Goal: Information Seeking & Learning: Learn about a topic

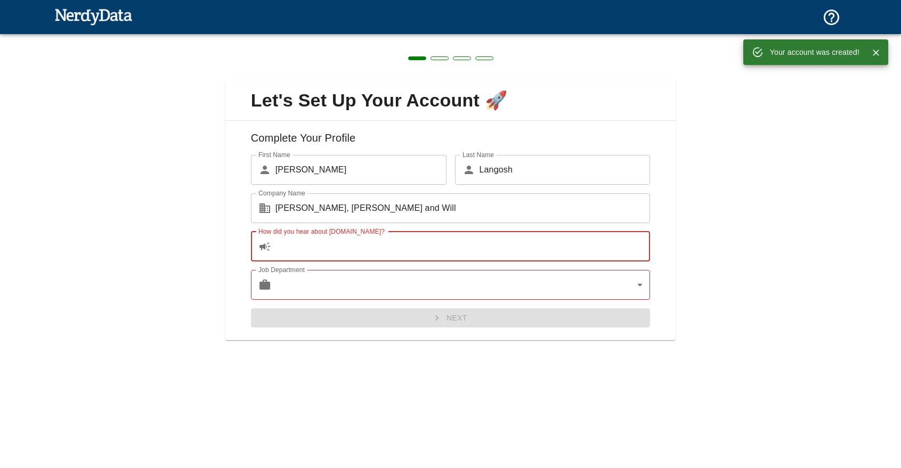
click at [359, 255] on input "How did you hear about [DOMAIN_NAME]?" at bounding box center [462, 247] width 375 height 30
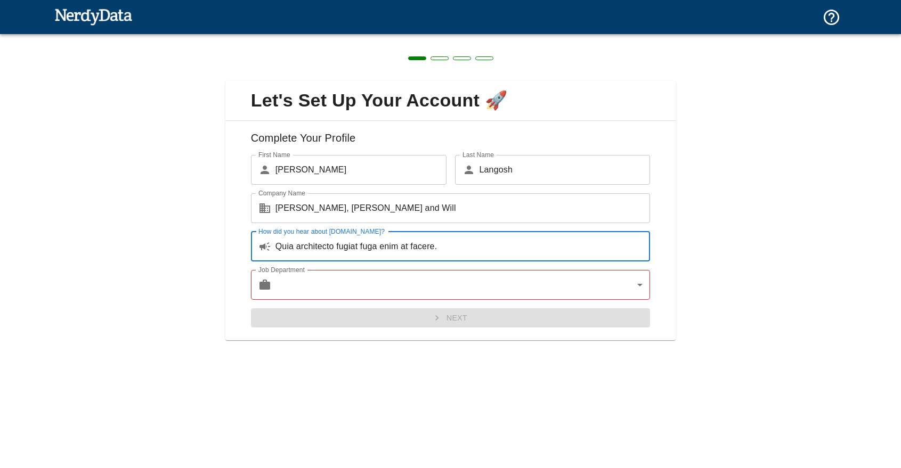
type input "Quia architecto fugiat fuga enim at facere."
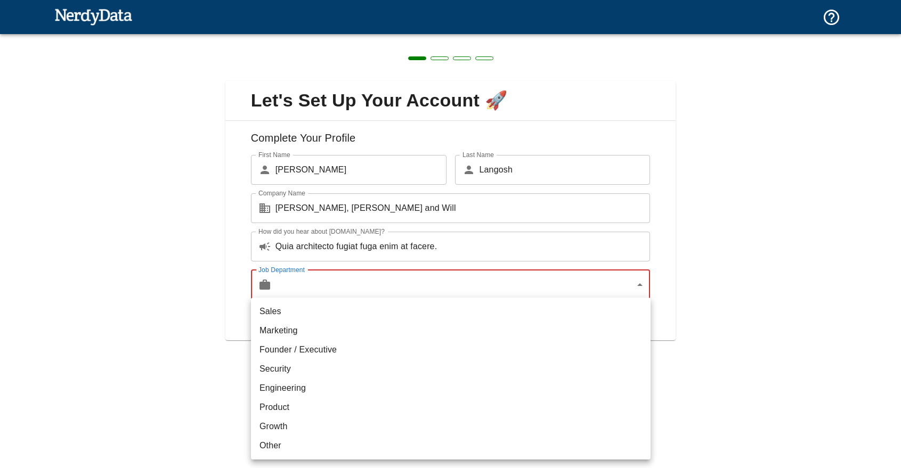
click at [393, 37] on body "Technologies Domains Pricing Products Create a Report Create a list of websites…" at bounding box center [450, 18] width 901 height 37
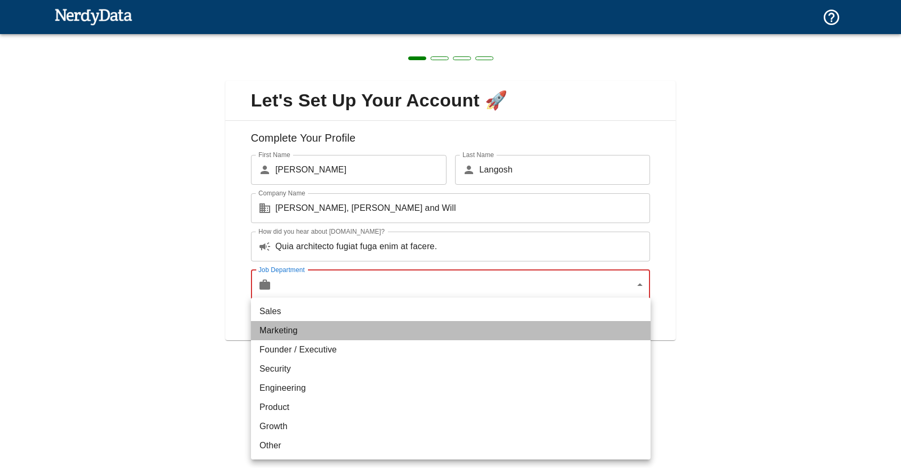
drag, startPoint x: 309, startPoint y: 323, endPoint x: 321, endPoint y: 324, distance: 11.8
click at [308, 323] on li "Marketing" at bounding box center [451, 330] width 400 height 19
type input "marketing"
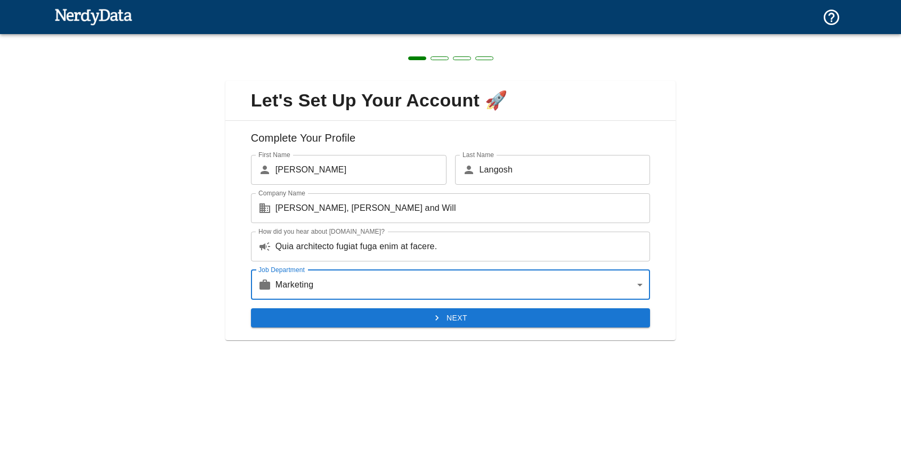
click at [428, 304] on div "Next" at bounding box center [446, 314] width 408 height 28
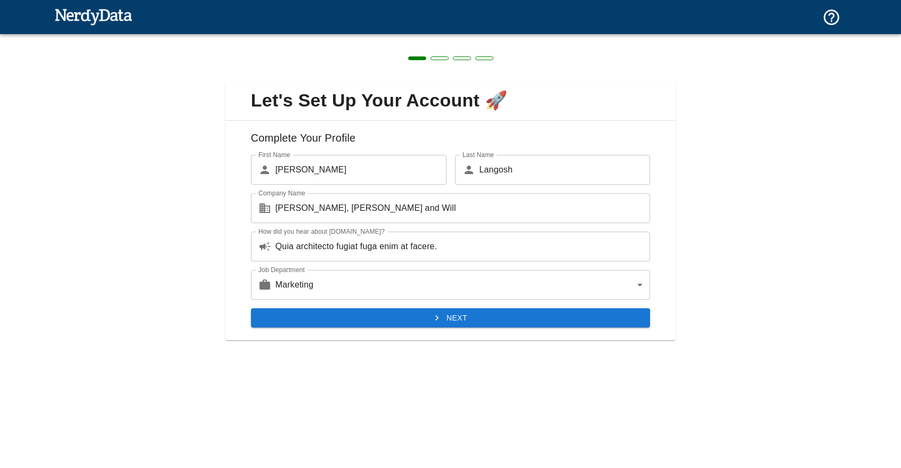
click at [481, 321] on button "Next" at bounding box center [451, 318] width 400 height 20
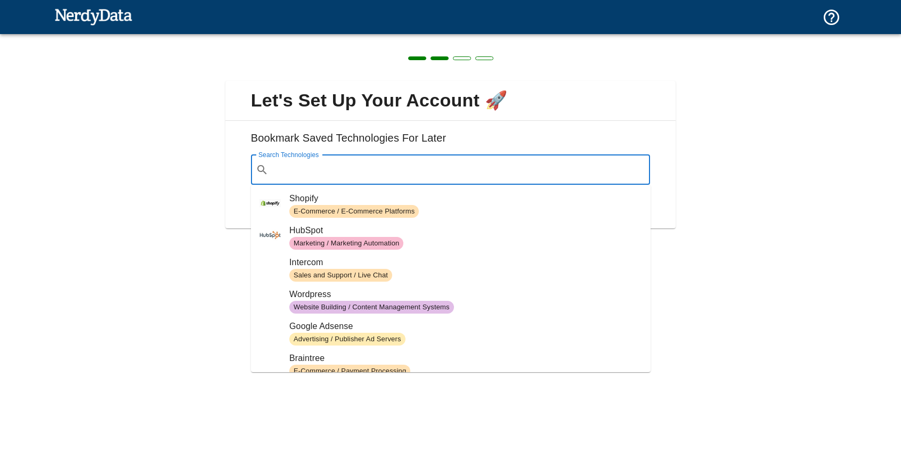
click at [357, 173] on input "Search Technologies" at bounding box center [459, 170] width 373 height 20
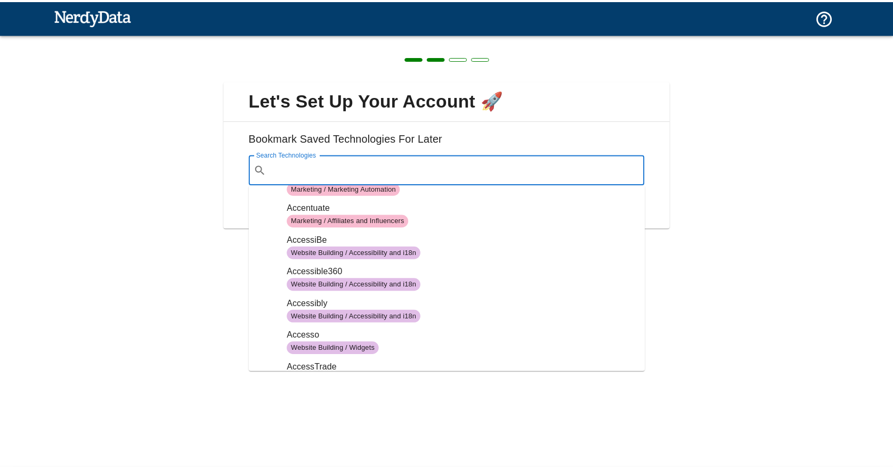
scroll to position [746, 0]
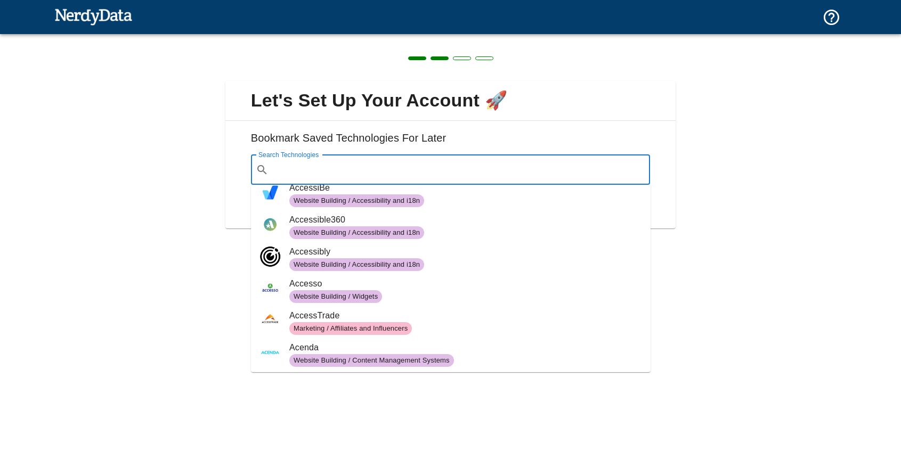
click at [327, 170] on input "Search Technologies" at bounding box center [459, 170] width 373 height 20
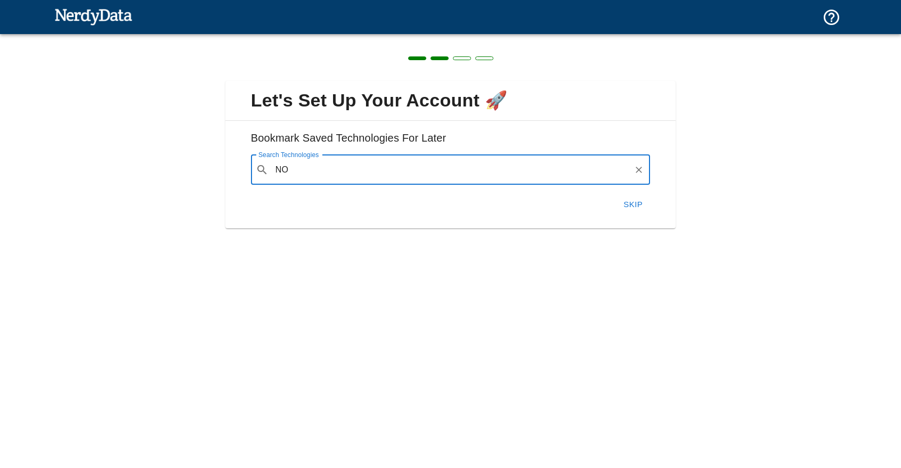
type input "N"
type input "payment direct"
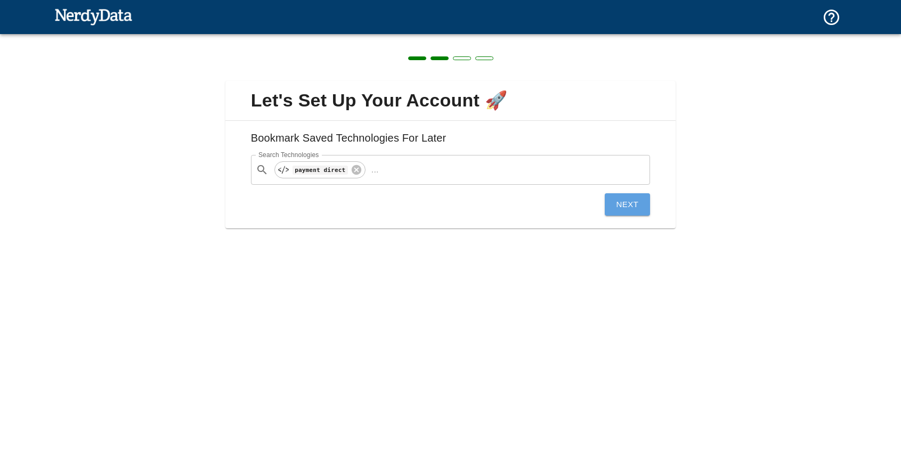
drag, startPoint x: 631, startPoint y: 205, endPoint x: 658, endPoint y: 206, distance: 26.6
click at [631, 205] on button "Next" at bounding box center [628, 204] width 46 height 22
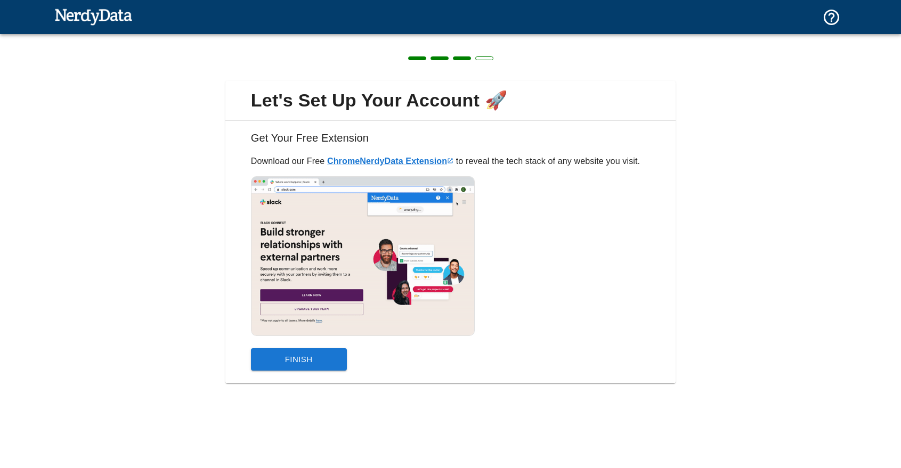
drag, startPoint x: 297, startPoint y: 365, endPoint x: 472, endPoint y: 383, distance: 176.2
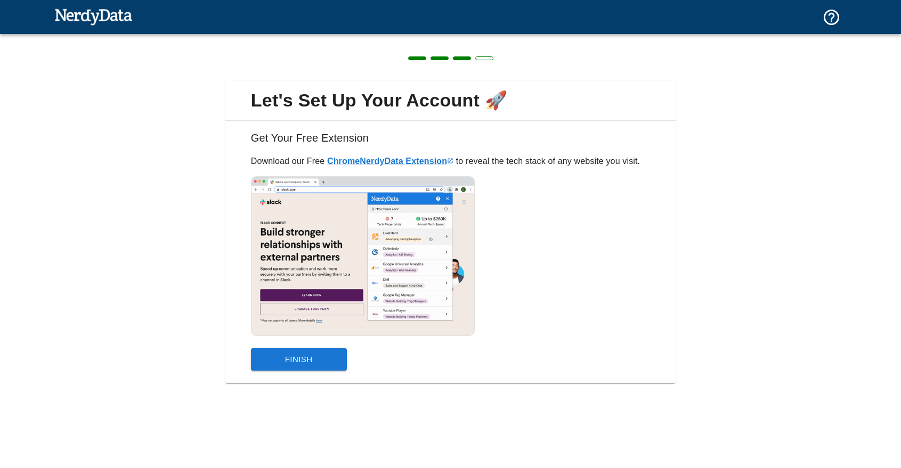
click at [297, 365] on button "Finish" at bounding box center [299, 359] width 96 height 22
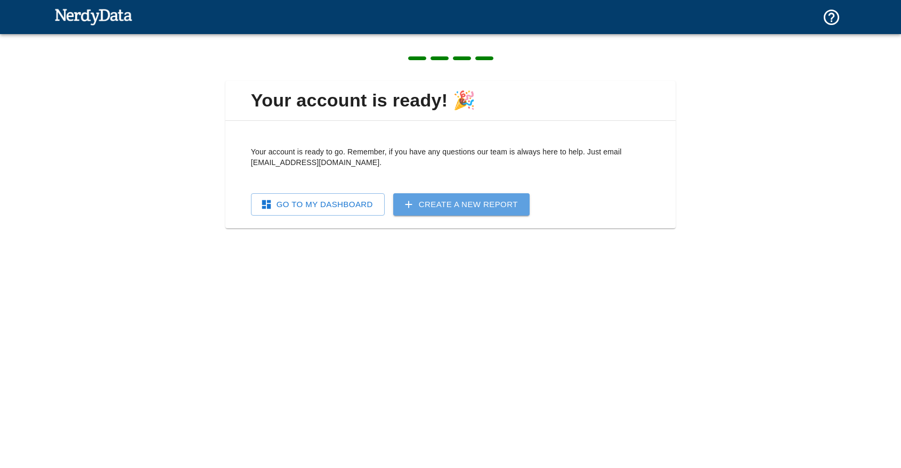
click at [474, 205] on link "Create a New Report" at bounding box center [461, 204] width 136 height 22
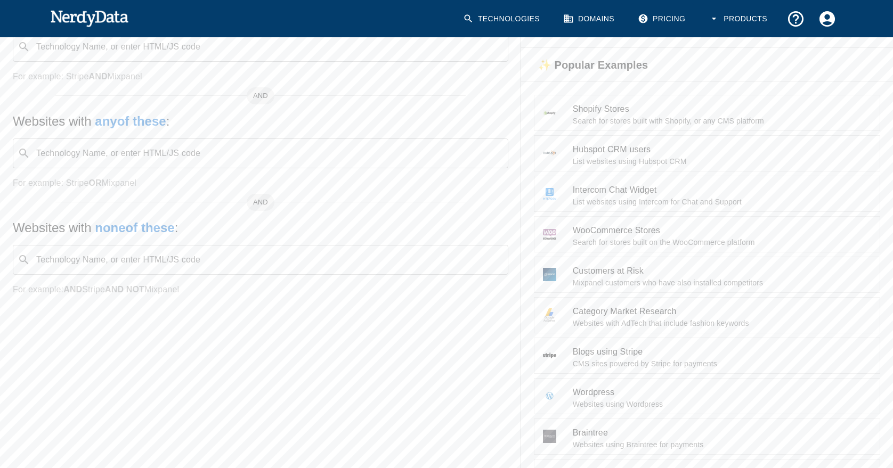
scroll to position [107, 0]
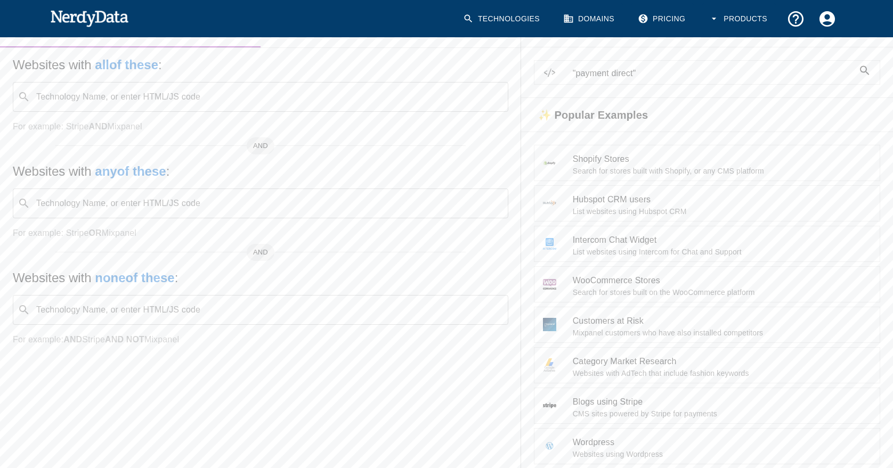
click at [591, 75] on span ""payment direct"" at bounding box center [713, 73] width 281 height 13
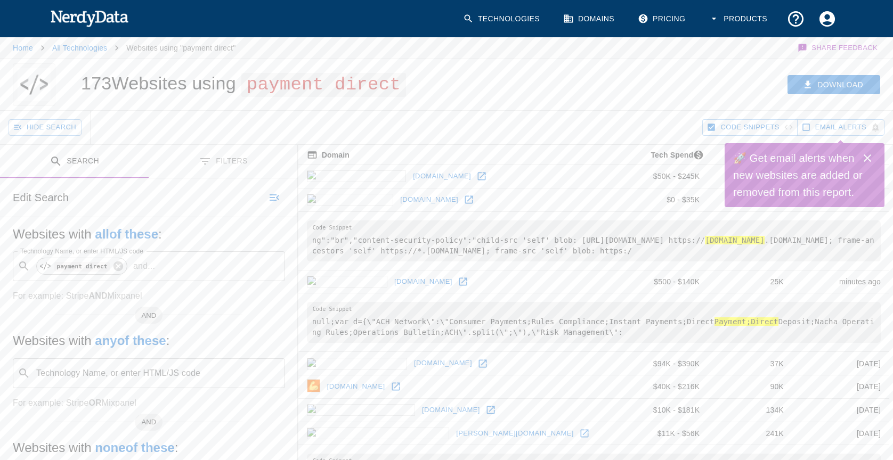
click at [866, 152] on icon "Close" at bounding box center [867, 158] width 13 height 13
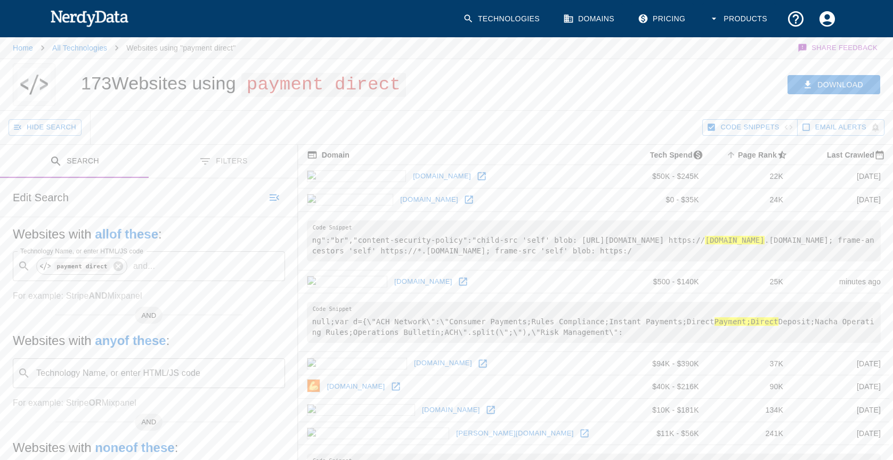
click at [11, 187] on div "Edit Search" at bounding box center [149, 197] width 298 height 38
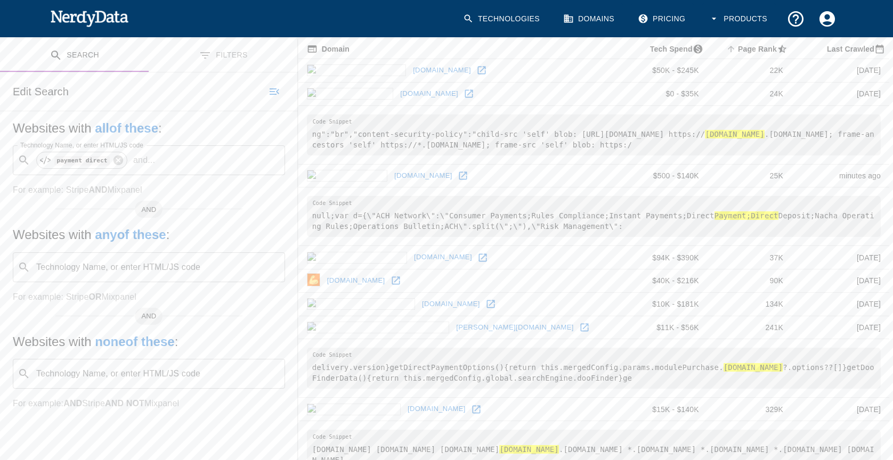
scroll to position [160, 0]
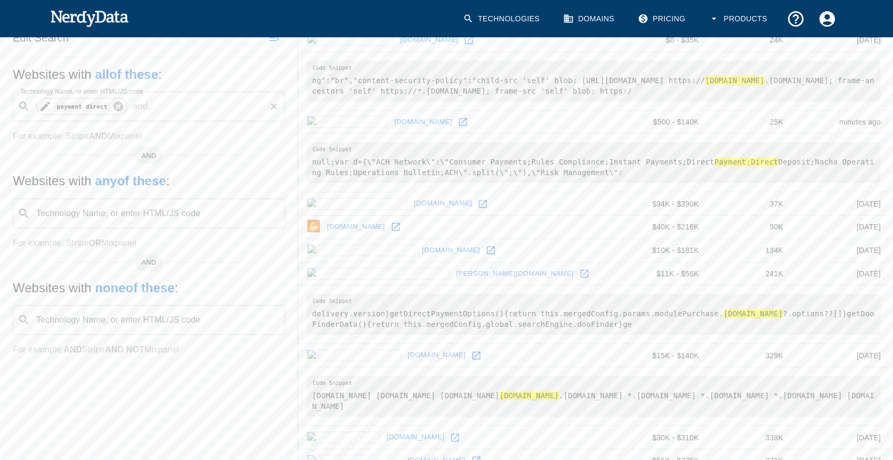
click at [117, 103] on icon at bounding box center [118, 107] width 10 height 10
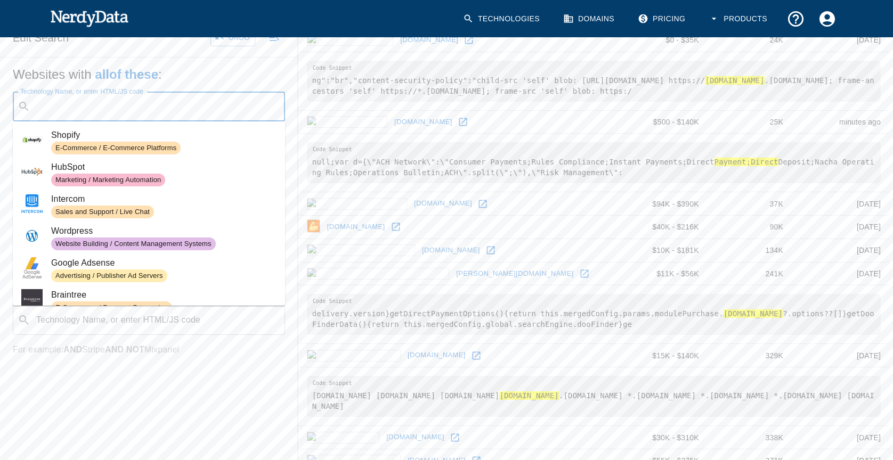
click at [87, 107] on input "Technology Name, or enter HTML/JS code" at bounding box center [158, 106] width 246 height 20
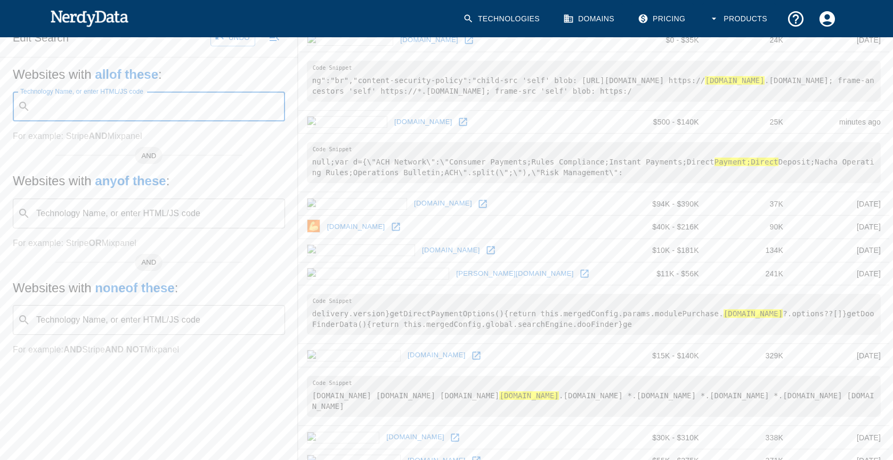
click at [92, 101] on input "Technology Name, or enter HTML/JS code" at bounding box center [158, 106] width 246 height 20
click at [104, 104] on input "Technology Name, or enter HTML/JS code" at bounding box center [158, 106] width 246 height 20
type input "c"
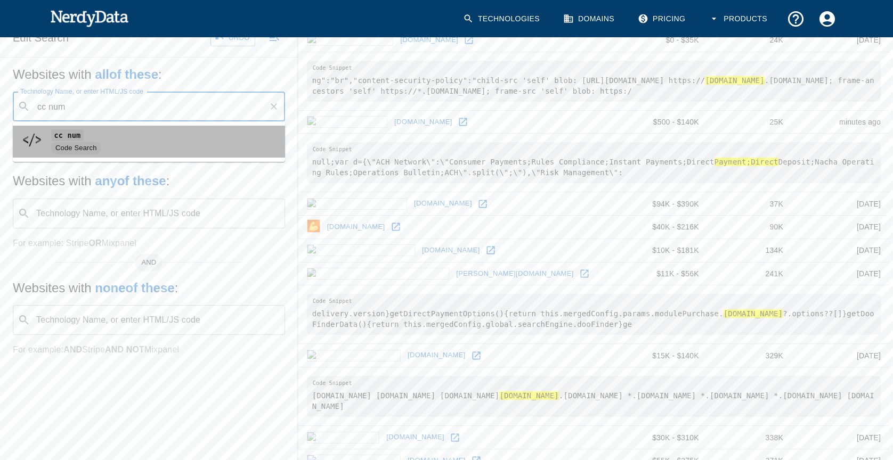
click at [88, 144] on span "Code Search" at bounding box center [76, 148] width 50 height 10
type input "cc num"
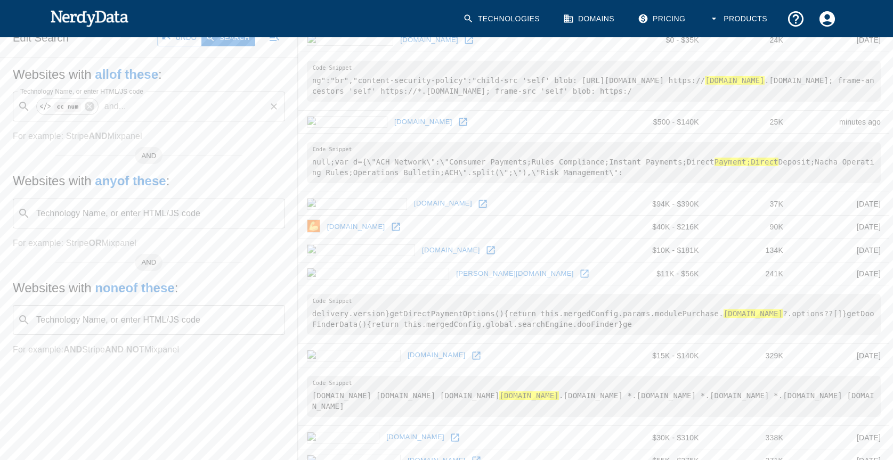
click at [116, 109] on p "and ..." at bounding box center [115, 106] width 30 height 13
type input "n"
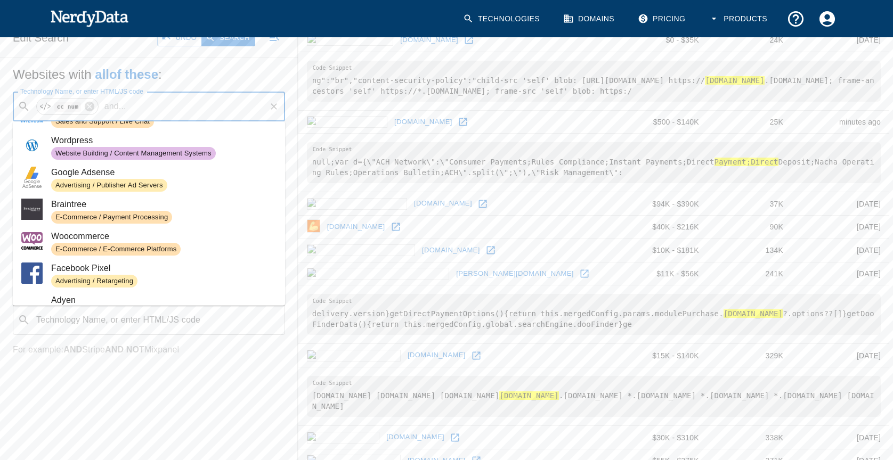
scroll to position [107, 0]
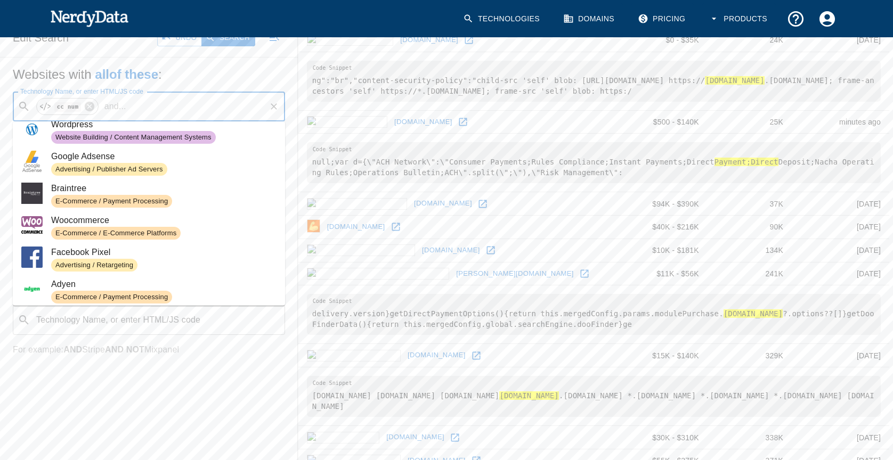
click at [125, 109] on p "and ..." at bounding box center [115, 106] width 30 height 13
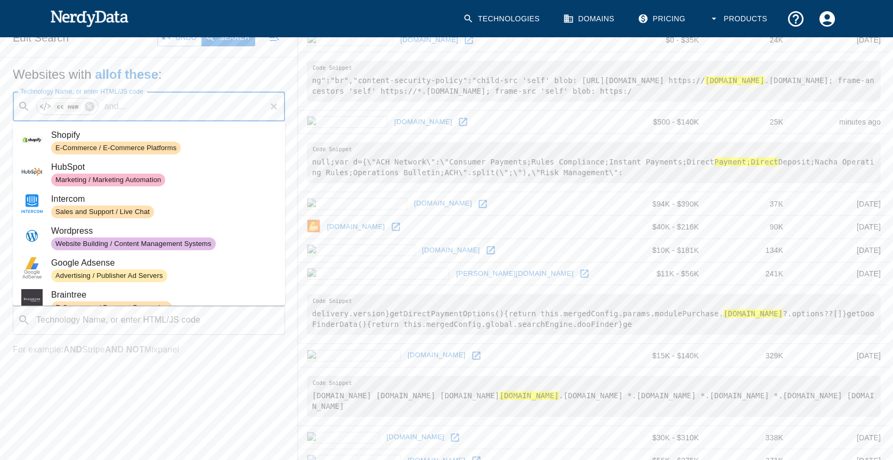
click at [285, 90] on div "Websites with all of these : Technology Name, or enter HTML/JS code ​ cc num an…" at bounding box center [149, 220] width 298 height 324
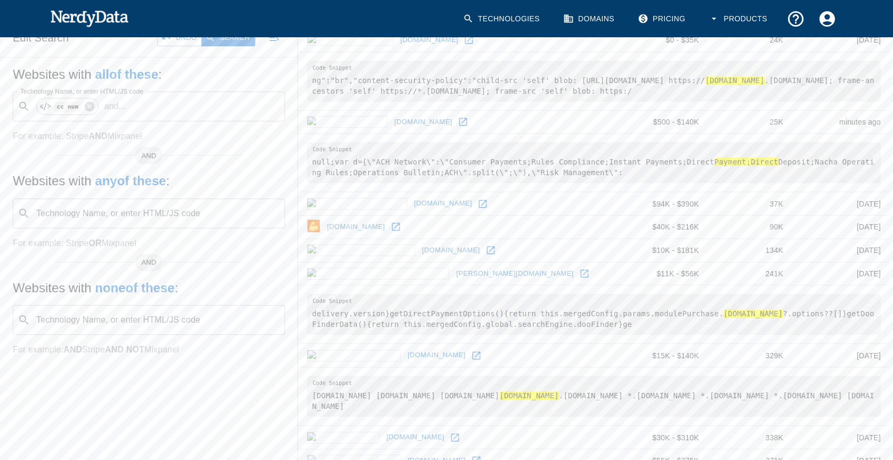
click at [76, 321] on input "Technology Name, or enter HTML/JS code" at bounding box center [158, 320] width 246 height 20
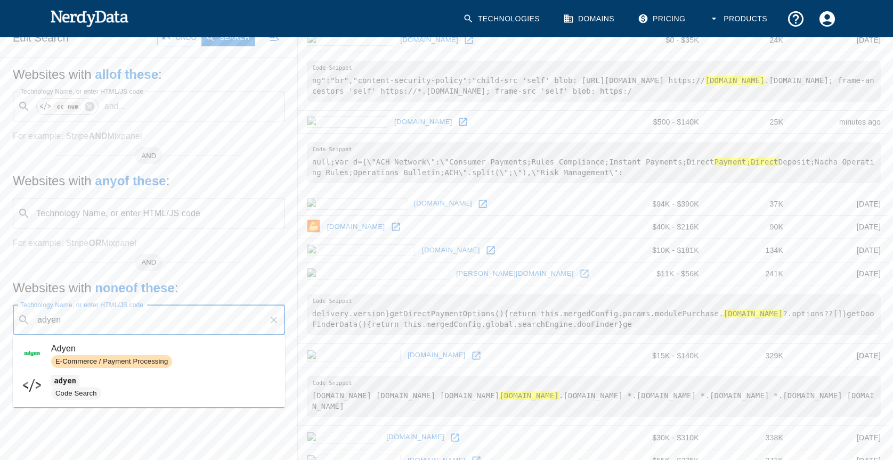
click at [82, 357] on span "E-Commerce / Payment Processing" at bounding box center [111, 362] width 121 height 10
type input "adyen"
click at [113, 320] on p "and not ..." at bounding box center [116, 320] width 45 height 13
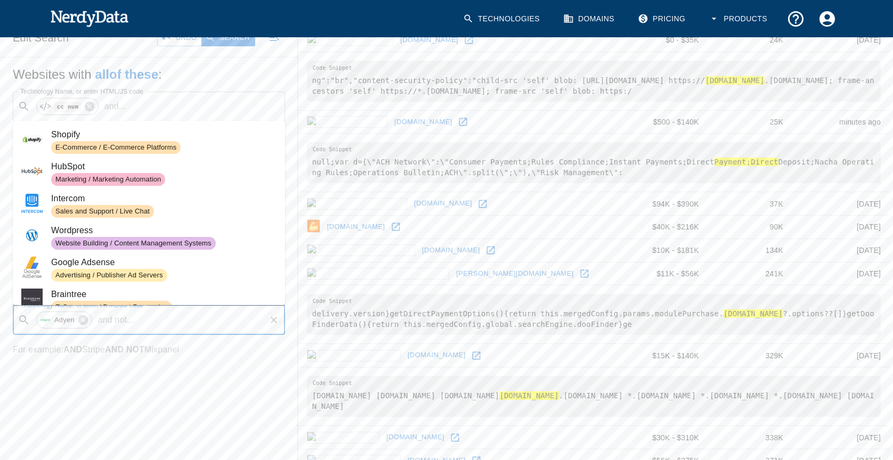
type input "d"
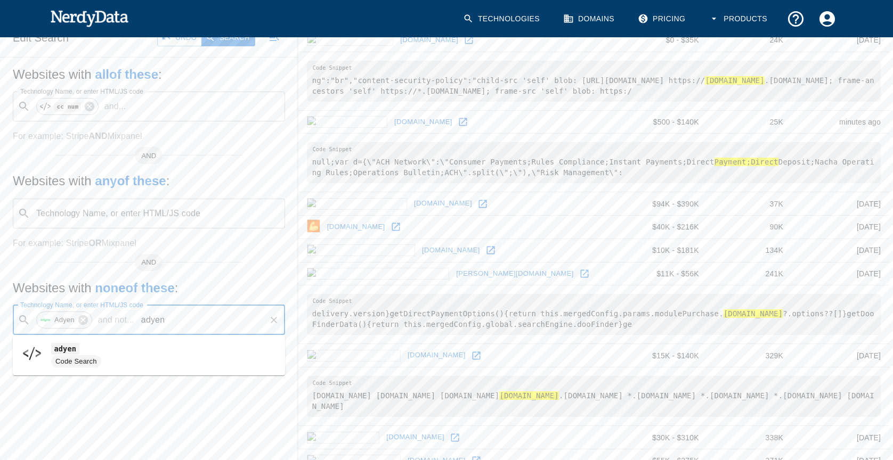
click at [127, 352] on span "adyen" at bounding box center [163, 349] width 225 height 13
type input "adyen"
click at [207, 322] on p "and not ..." at bounding box center [215, 320] width 45 height 13
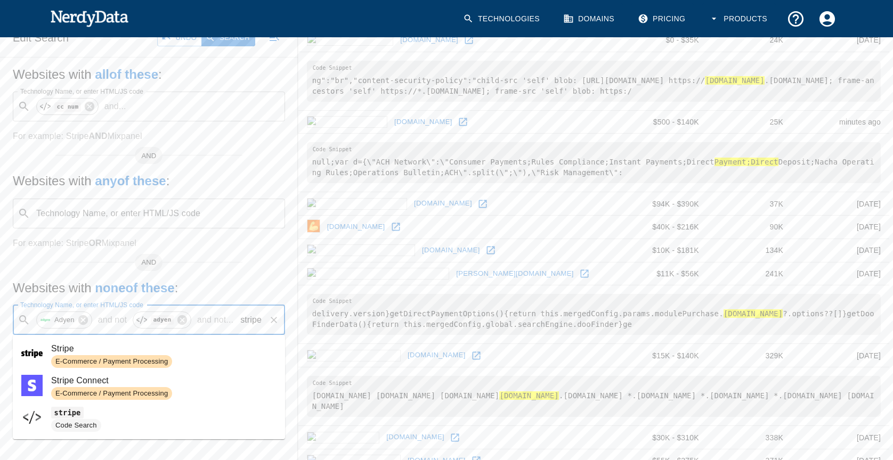
click at [107, 358] on span "E-Commerce / Payment Processing" at bounding box center [111, 362] width 121 height 10
type input "stripe"
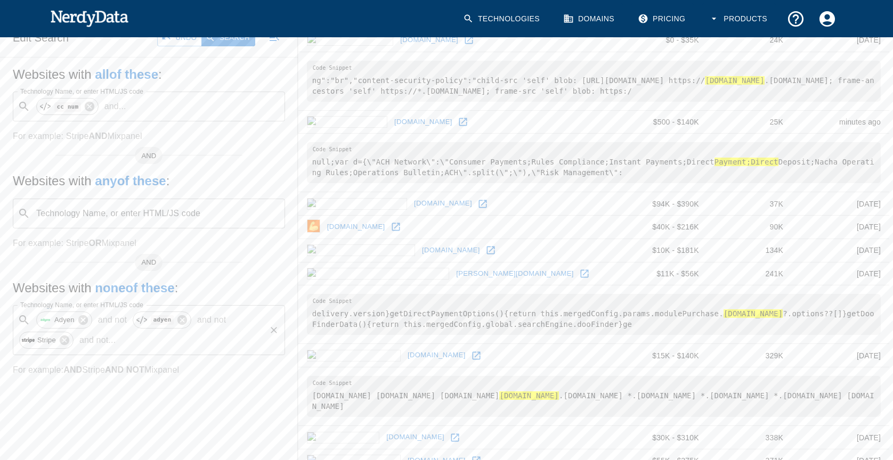
click at [105, 337] on p "and not ..." at bounding box center [97, 340] width 45 height 13
type input "d"
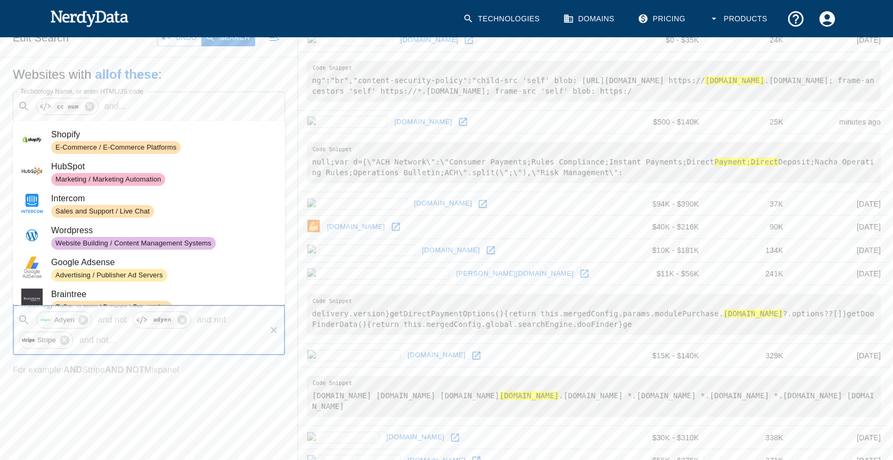
type input "s"
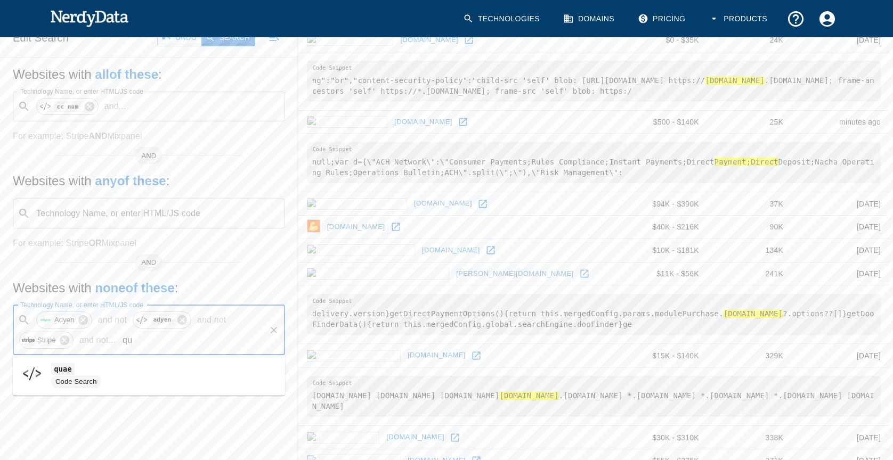
type input "q"
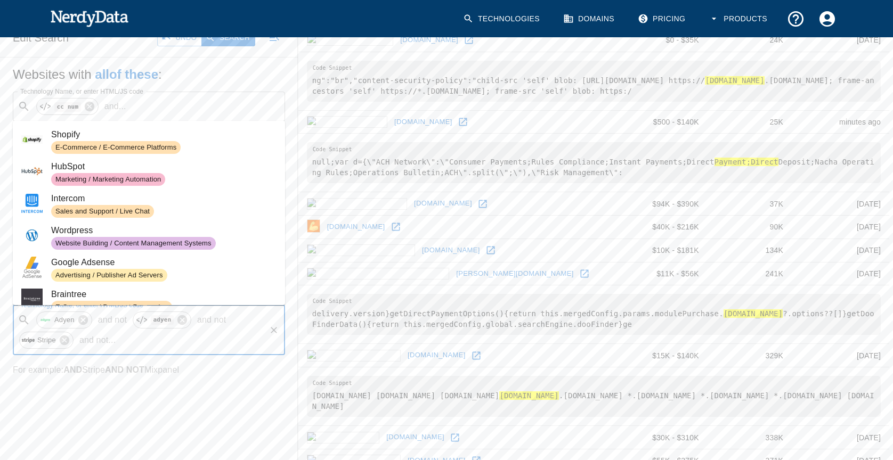
type input "s"
type input "q"
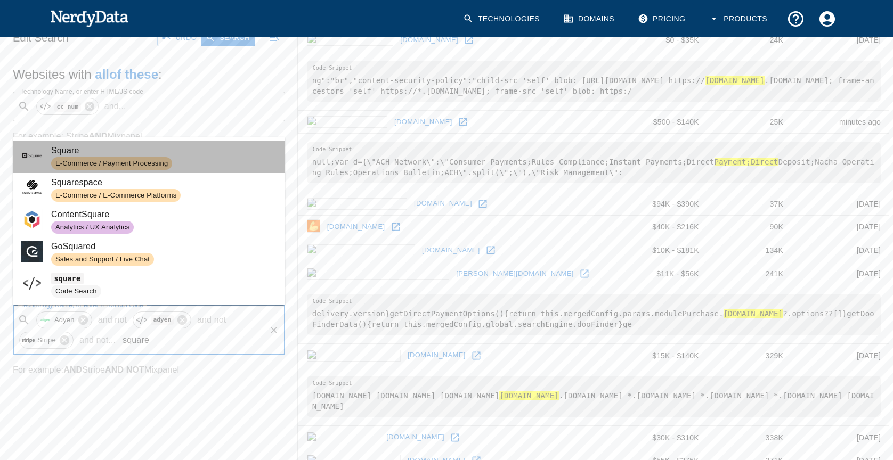
click at [83, 163] on span "E-Commerce / Payment Processing" at bounding box center [111, 164] width 121 height 10
type input "square"
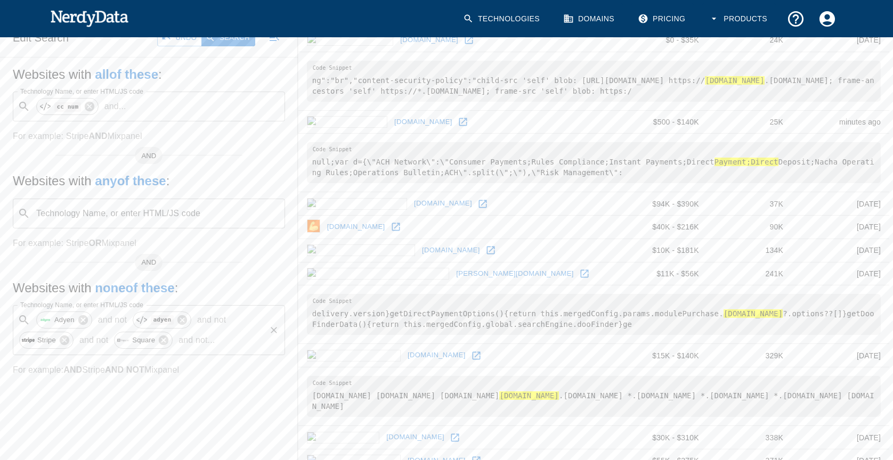
click at [196, 335] on p "and not ..." at bounding box center [196, 340] width 45 height 13
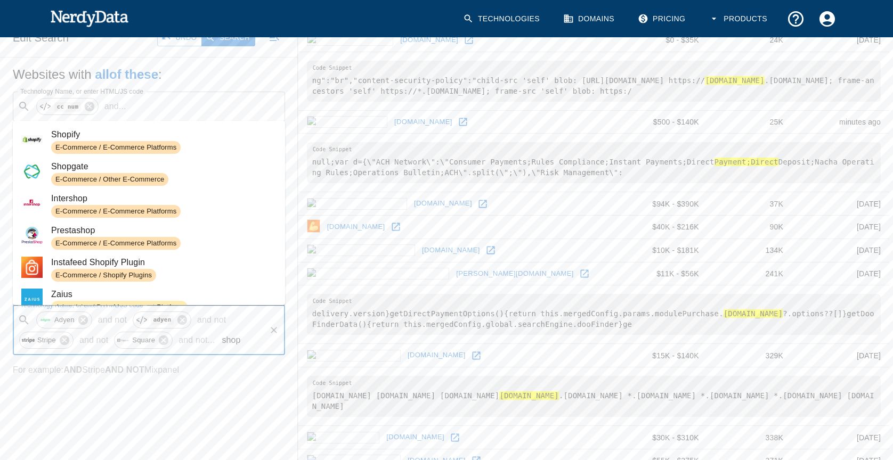
click at [78, 141] on div "E-Commerce / E-Commerce Platforms" at bounding box center [115, 147] width 129 height 13
type input "shop"
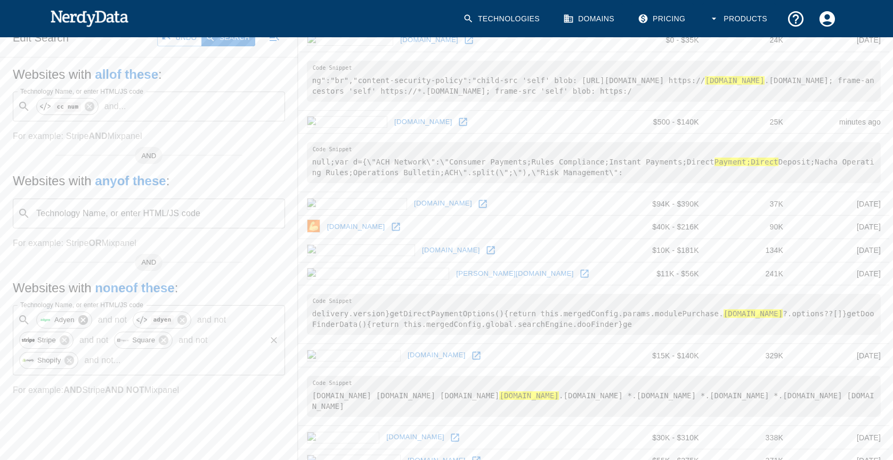
click at [82, 321] on icon at bounding box center [83, 320] width 12 height 12
click at [83, 318] on icon at bounding box center [86, 320] width 12 height 12
click at [99, 340] on p "and not ..." at bounding box center [102, 340] width 45 height 13
click at [104, 378] on span "E-Commerce / Payment Processing" at bounding box center [111, 382] width 121 height 10
type input "adye"
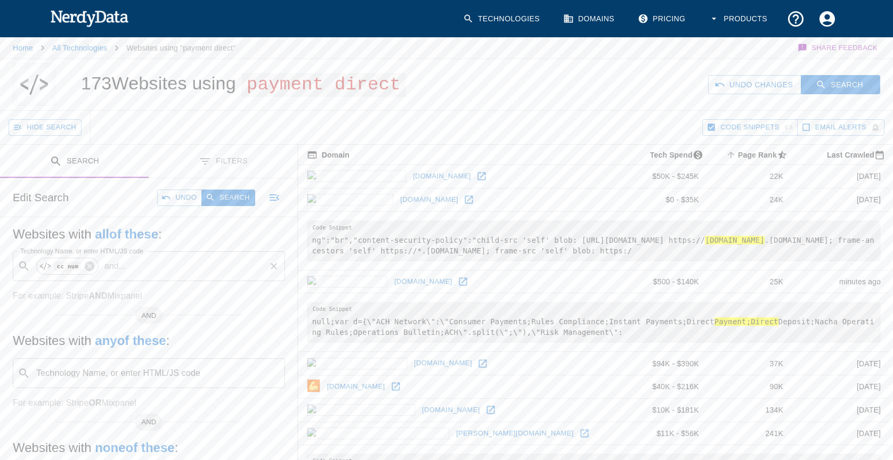
click at [114, 267] on p "and ..." at bounding box center [115, 266] width 30 height 13
click at [82, 293] on code "payment direct" at bounding box center [85, 294] width 68 height 11
type input "payment direct"
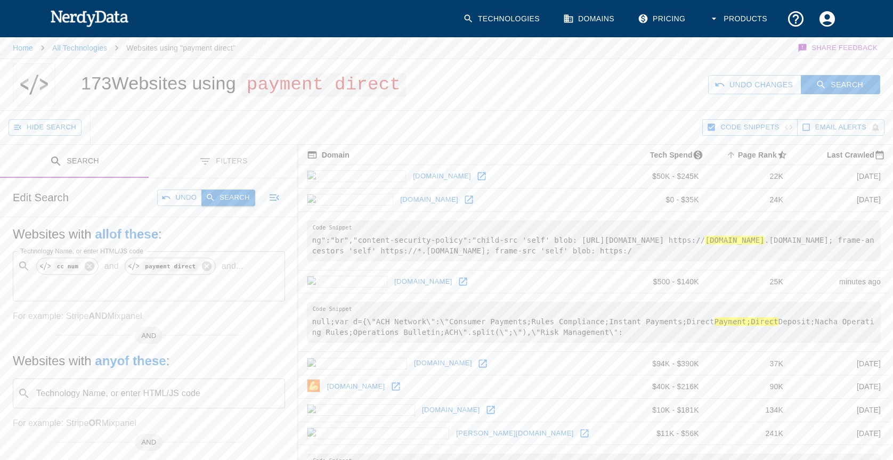
click at [230, 193] on button "Search" at bounding box center [227, 198] width 53 height 17
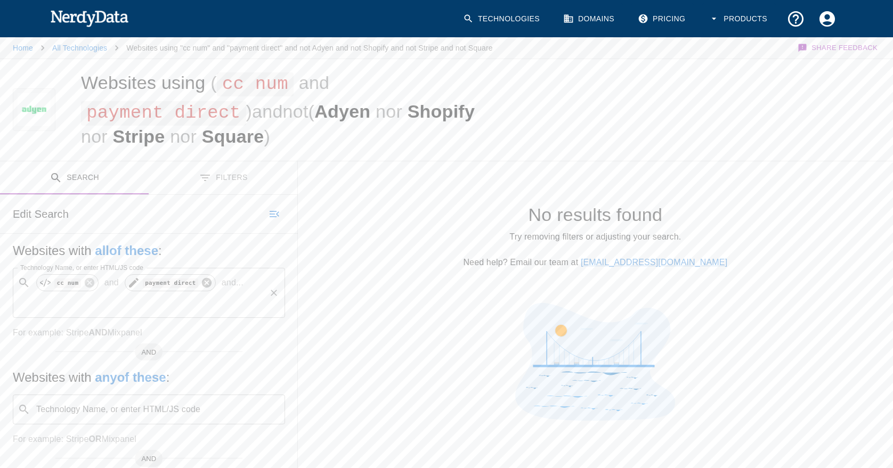
click at [202, 283] on icon at bounding box center [207, 283] width 10 height 10
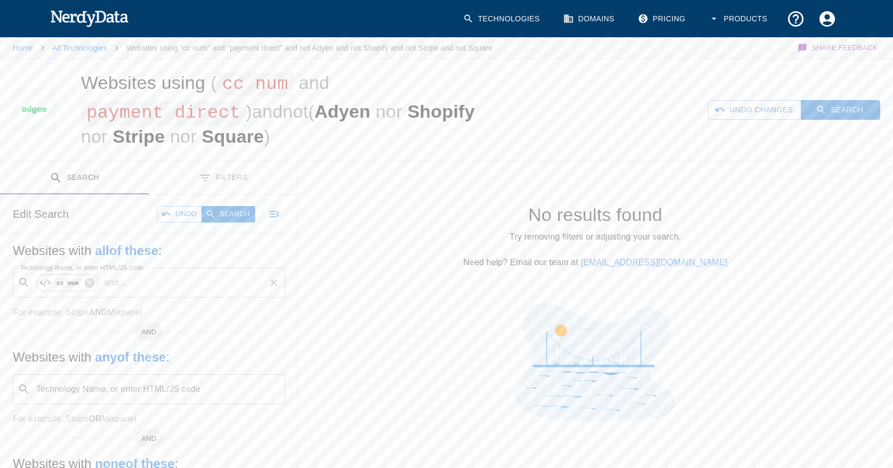
click at [226, 212] on button "Search" at bounding box center [227, 214] width 53 height 17
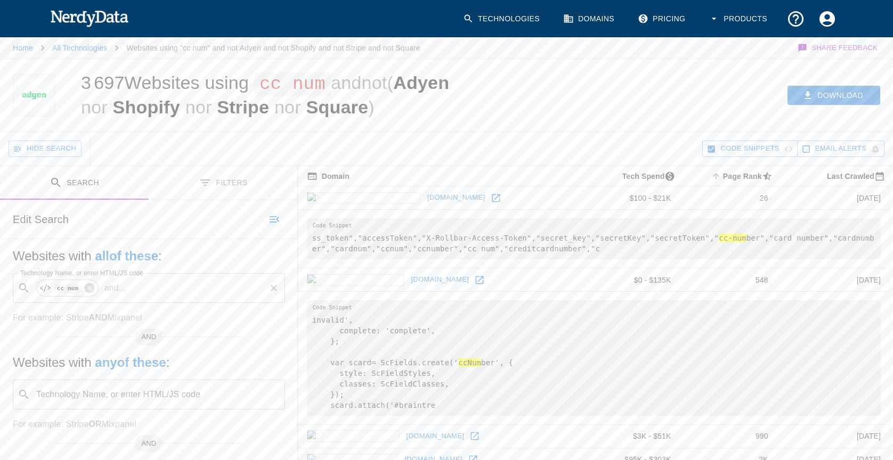
click at [29, 185] on button "Search" at bounding box center [74, 183] width 149 height 34
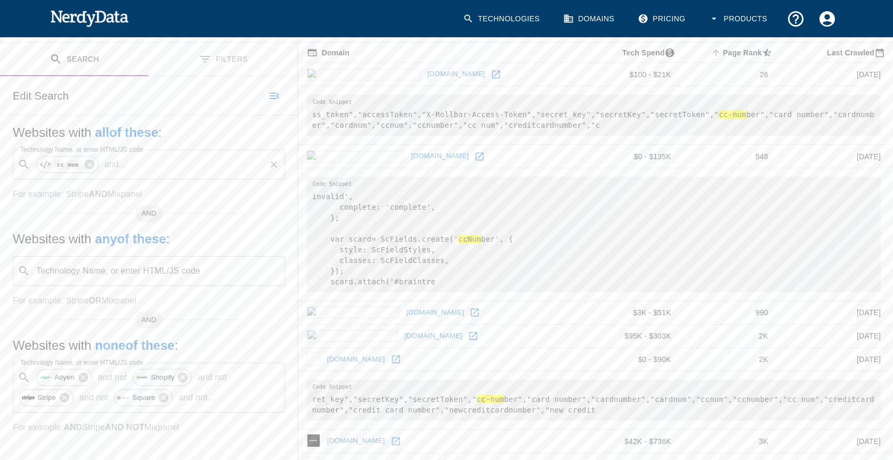
scroll to position [160, 0]
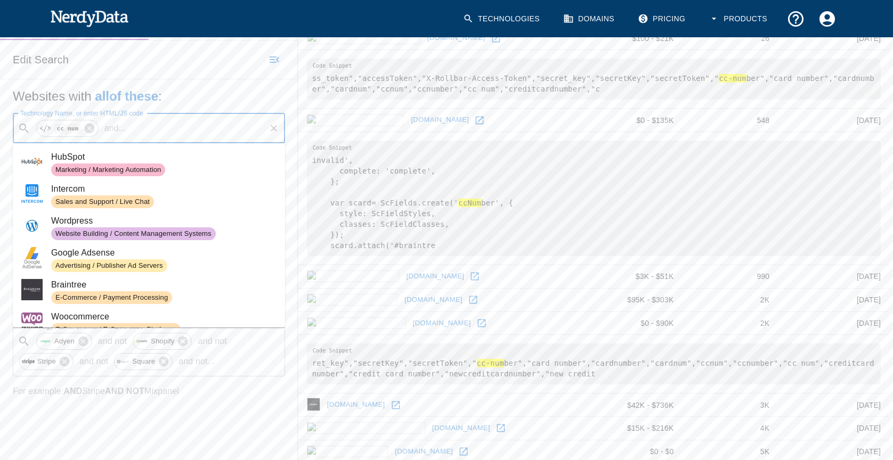
click at [143, 128] on input "Technology Name, or enter HTML/JS code" at bounding box center [198, 128] width 134 height 20
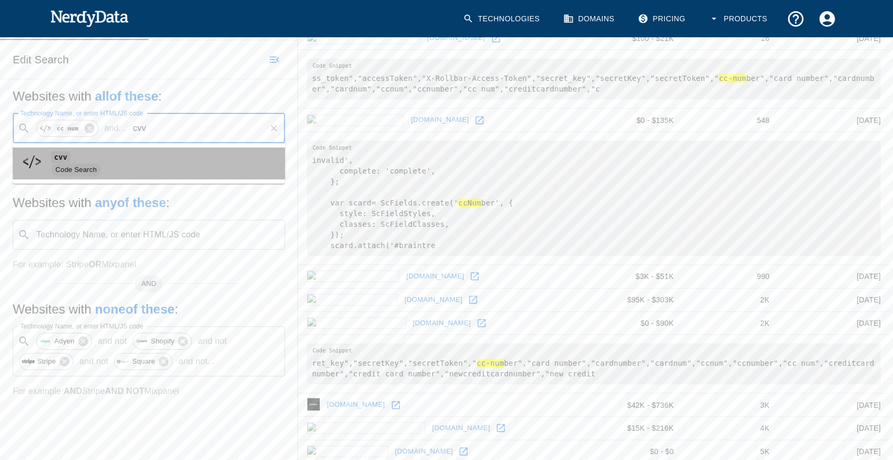
click at [62, 165] on span "Code Search" at bounding box center [76, 170] width 50 height 10
type input "cvv"
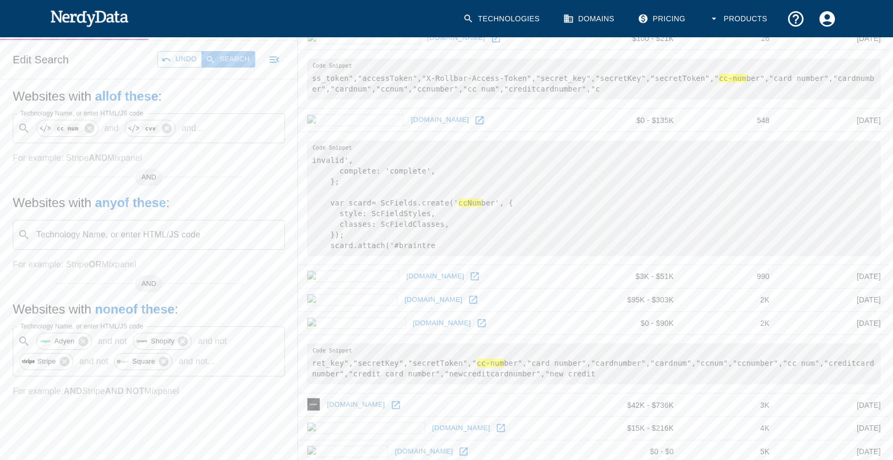
drag, startPoint x: 225, startPoint y: 60, endPoint x: 259, endPoint y: 63, distance: 34.2
click at [226, 59] on button "Search" at bounding box center [227, 59] width 53 height 17
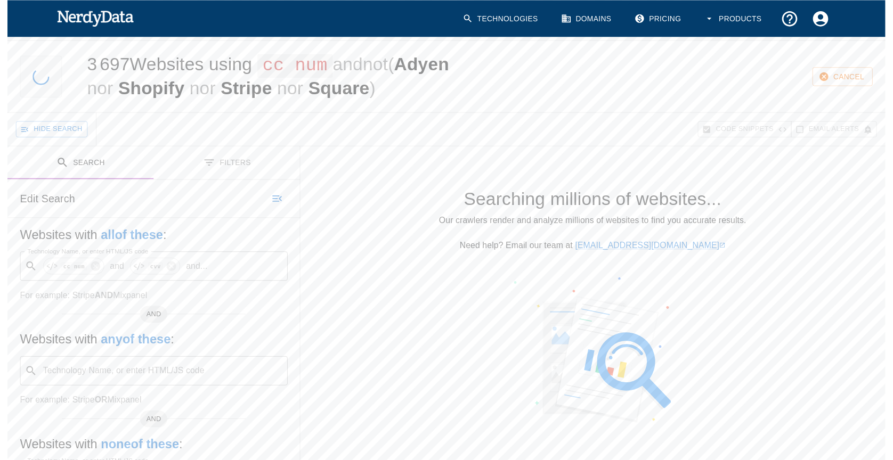
scroll to position [0, 0]
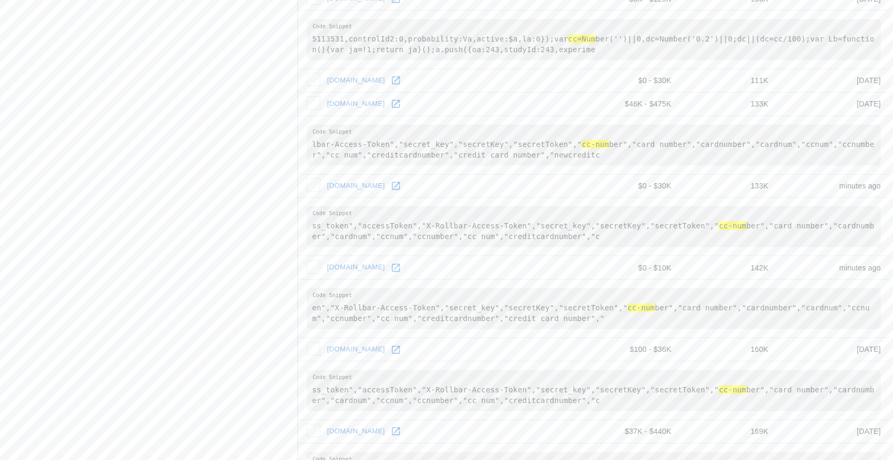
scroll to position [1363, 0]
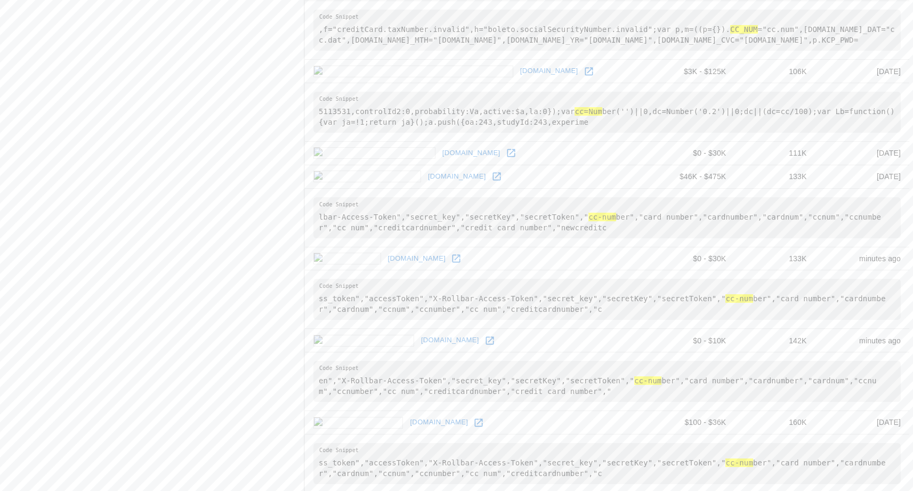
scroll to position [1333, 0]
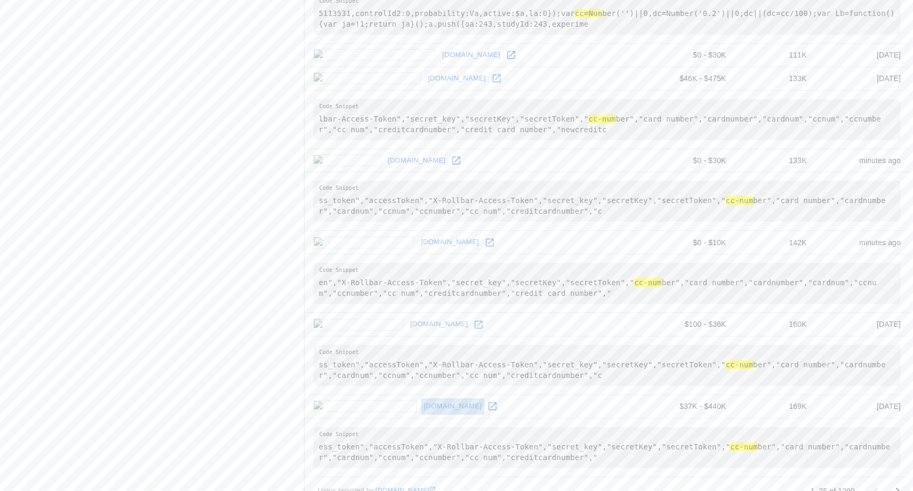
click at [421, 398] on link "[DOMAIN_NAME]" at bounding box center [452, 406] width 63 height 17
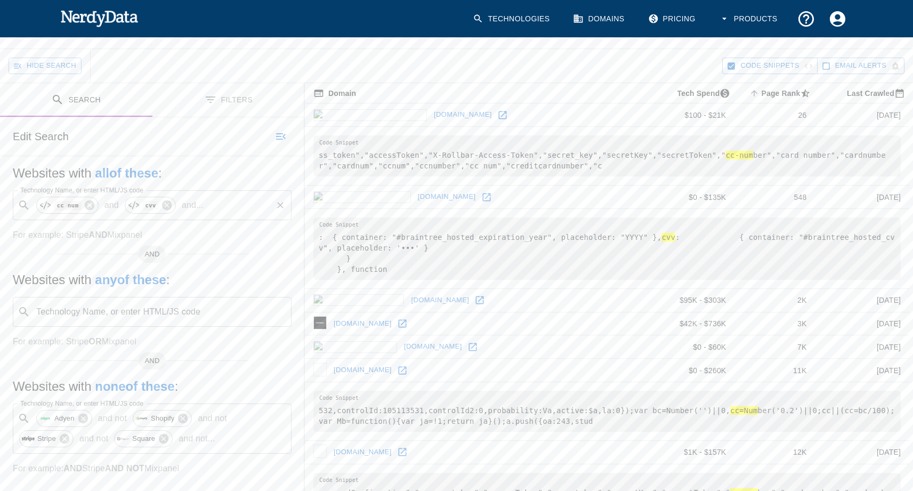
scroll to position [107, 0]
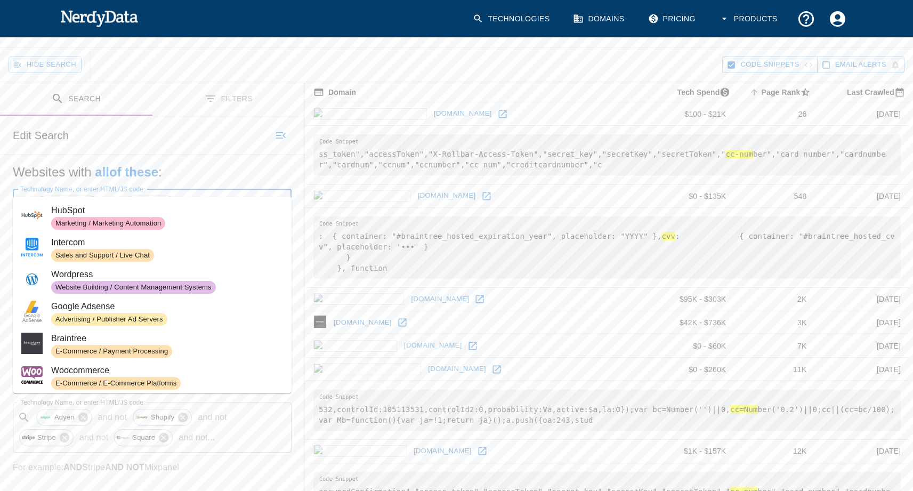
click at [208, 194] on input "Technology Name, or enter HTML/JS code" at bounding box center [239, 204] width 63 height 20
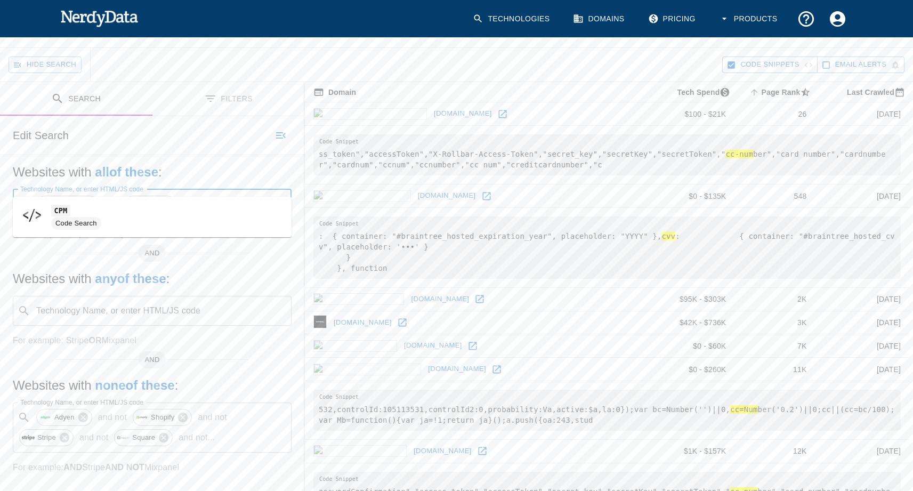
type input "C"
type input "completecreditcardpayment"
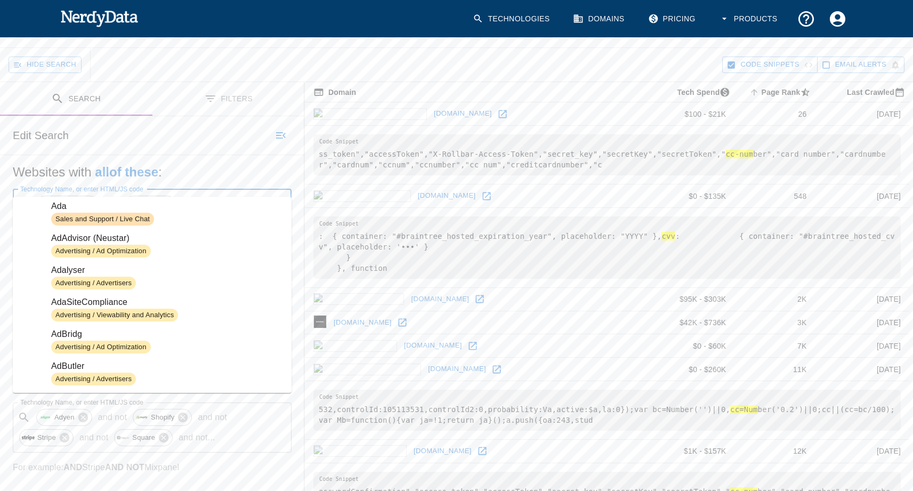
scroll to position [1408, 0]
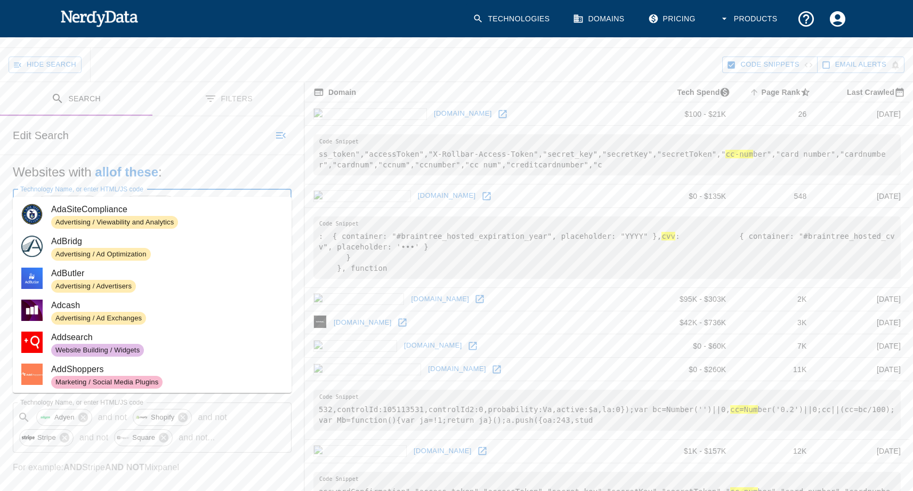
click at [222, 194] on input "Technology Name, or enter HTML/JS code" at bounding box center [239, 204] width 63 height 20
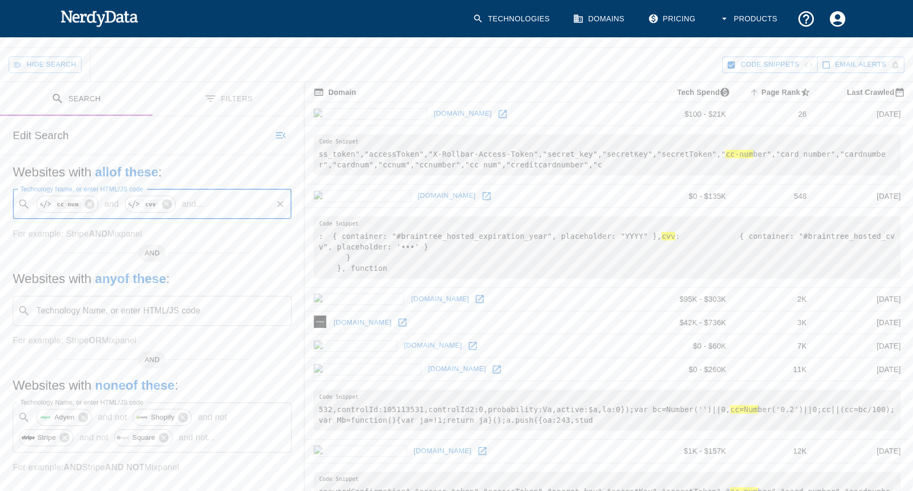
click at [221, 194] on input "Technology Name, or enter HTML/JS code" at bounding box center [239, 204] width 63 height 20
drag, startPoint x: 249, startPoint y: 176, endPoint x: 257, endPoint y: 198, distance: 23.3
click at [249, 194] on input "completecreditcardpayement" at bounding box center [239, 204] width 63 height 20
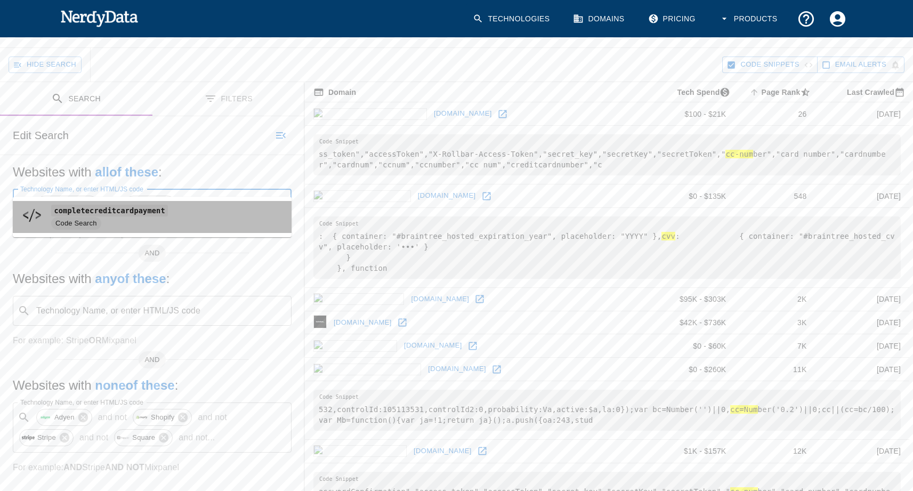
click at [115, 212] on code "completecreditcardpayment" at bounding box center [109, 210] width 117 height 11
type input "completecreditcardpayment"
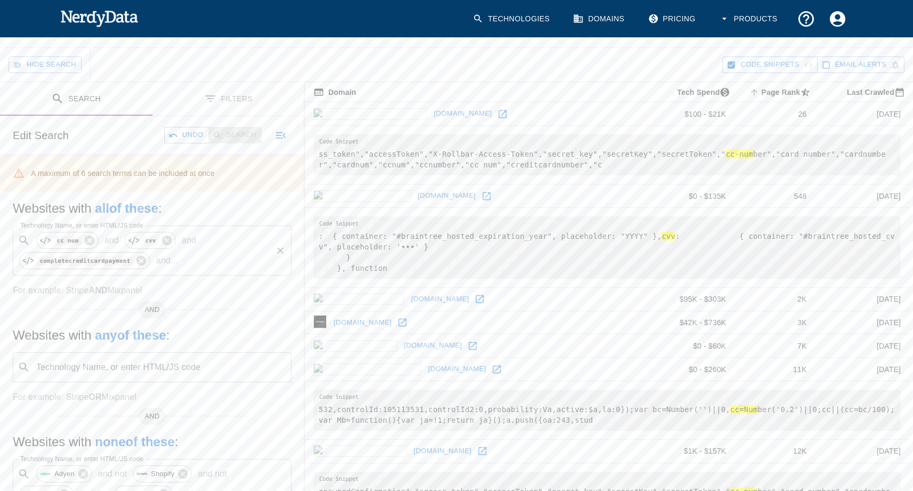
click at [239, 225] on div "​ cc num and cvv and completecreditcardpayment and ... Technology Name, or ente…" at bounding box center [152, 250] width 279 height 50
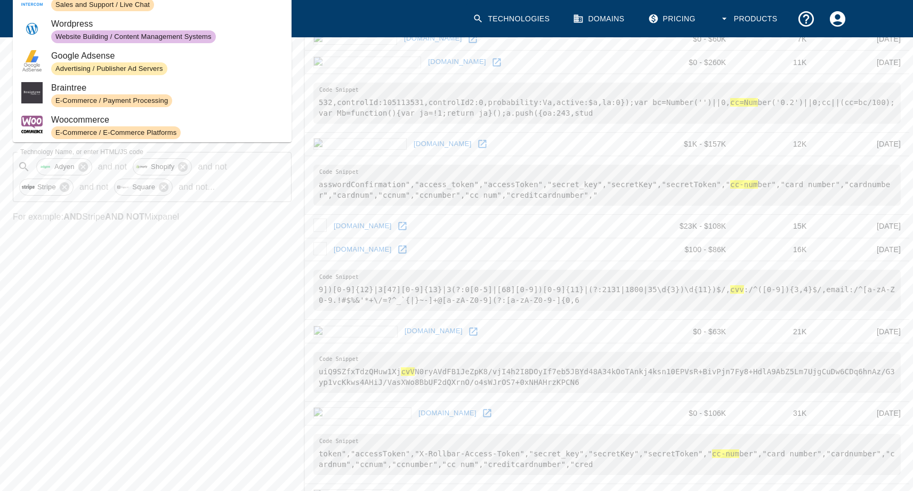
scroll to position [426, 0]
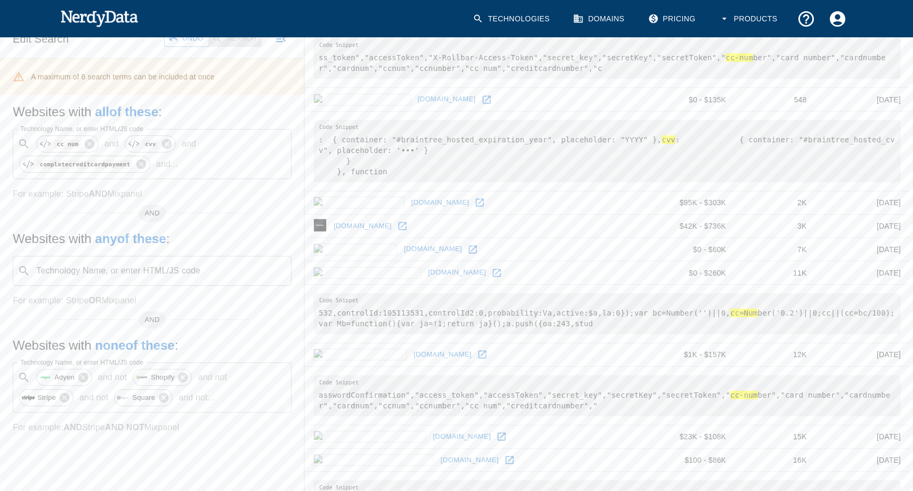
scroll to position [53, 0]
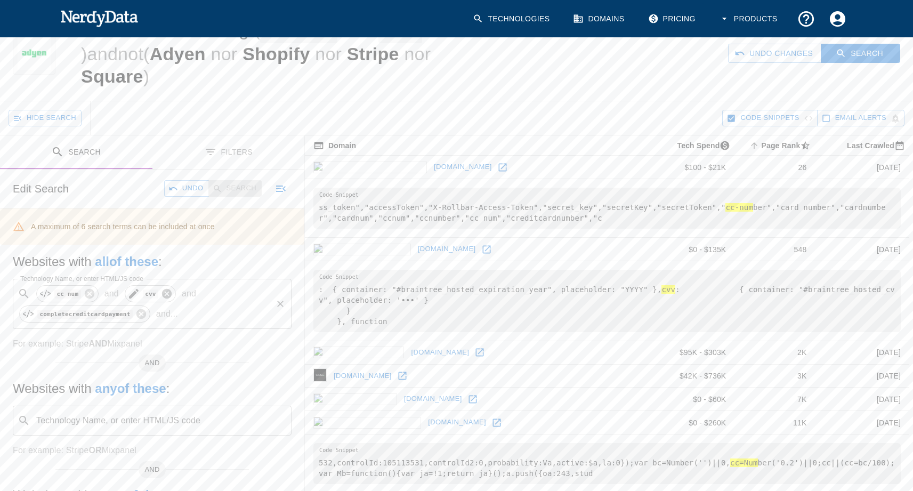
click at [166, 289] on icon at bounding box center [167, 294] width 10 height 10
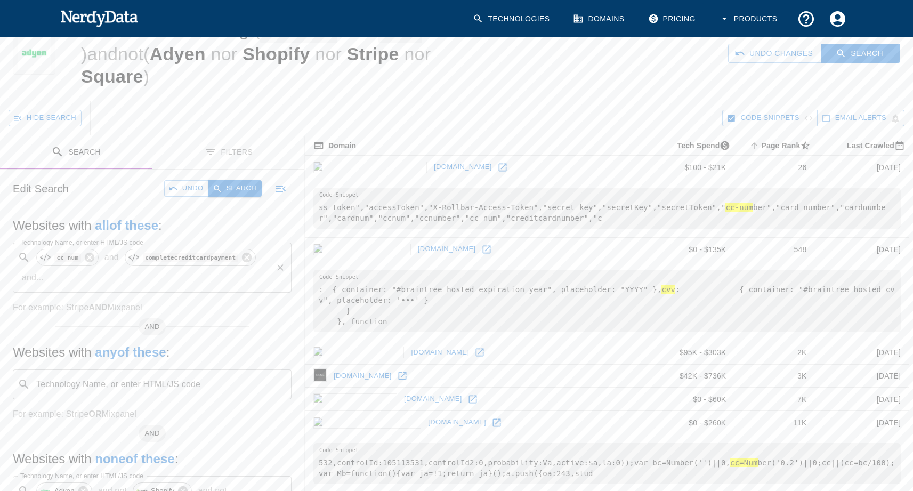
click at [226, 180] on button "Search" at bounding box center [234, 188] width 53 height 17
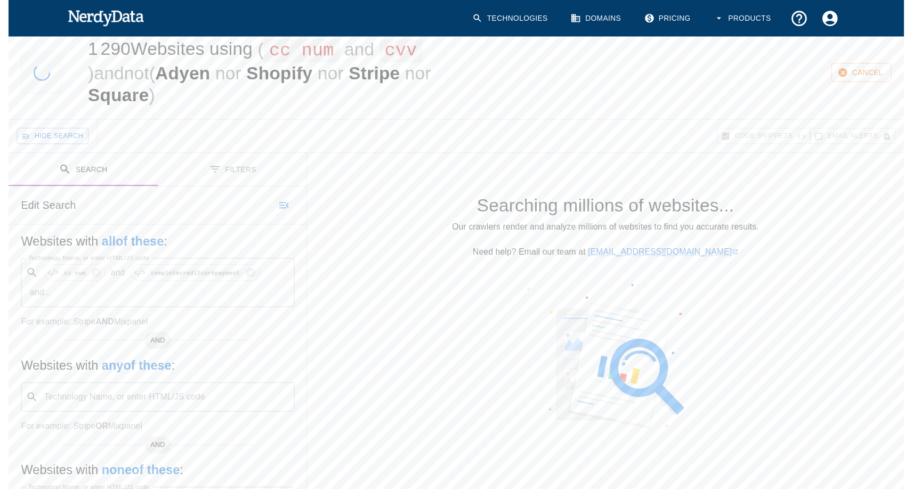
scroll to position [0, 0]
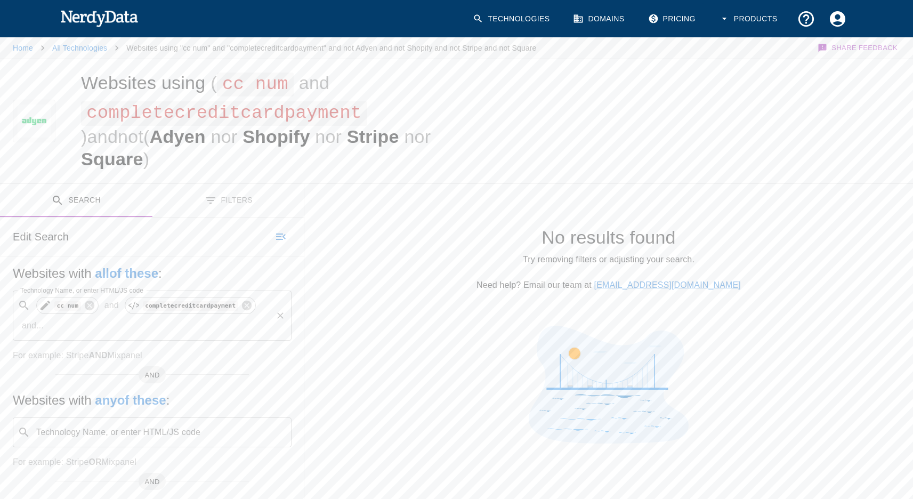
click at [40, 299] on icon at bounding box center [45, 305] width 13 height 13
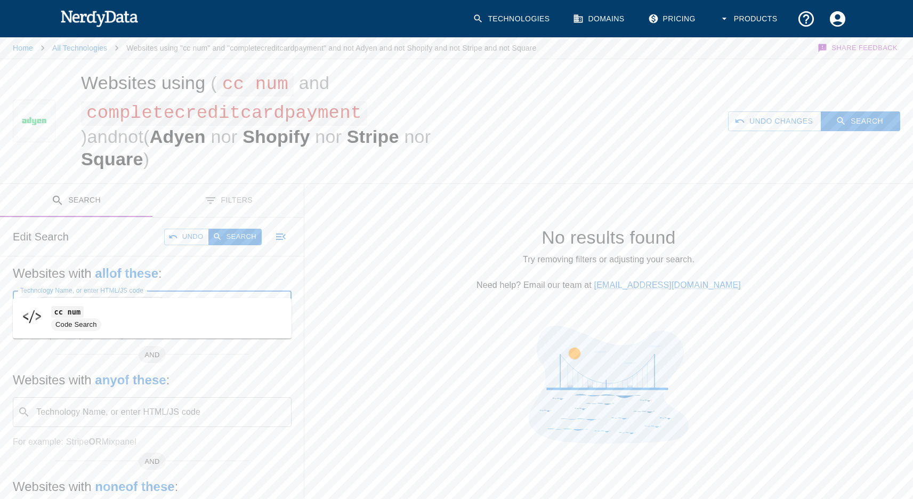
drag, startPoint x: 222, startPoint y: 281, endPoint x: 194, endPoint y: 281, distance: 27.7
click at [199, 295] on input "cc num" at bounding box center [234, 305] width 71 height 20
click at [222, 295] on input "cvc" at bounding box center [234, 305] width 71 height 20
click at [96, 323] on span "Code Search" at bounding box center [76, 325] width 50 height 10
type input "cvc"
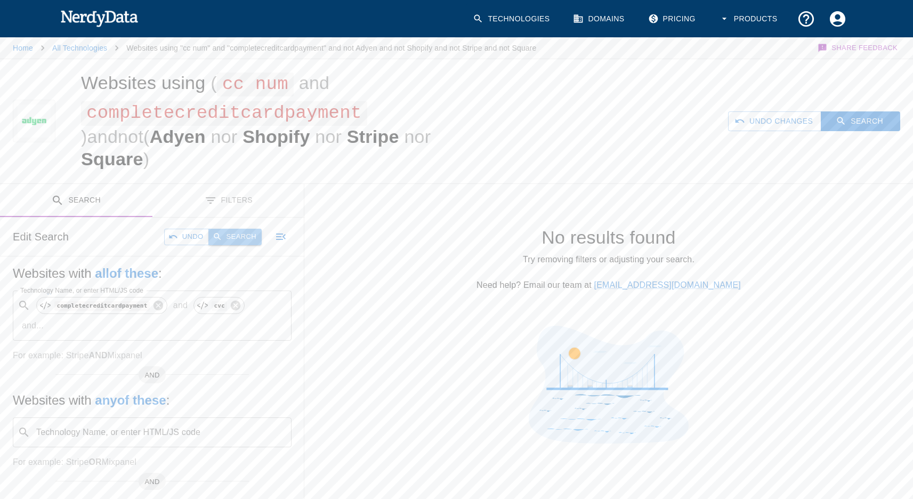
click at [240, 229] on button "Search" at bounding box center [234, 237] width 53 height 17
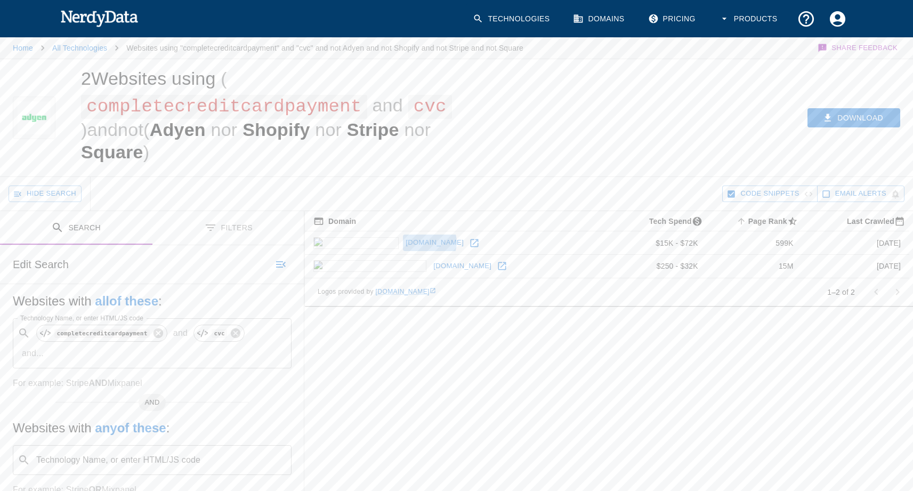
click at [403, 242] on link "[DOMAIN_NAME]" at bounding box center [434, 242] width 63 height 17
click at [431, 265] on link "[DOMAIN_NAME]" at bounding box center [462, 266] width 63 height 17
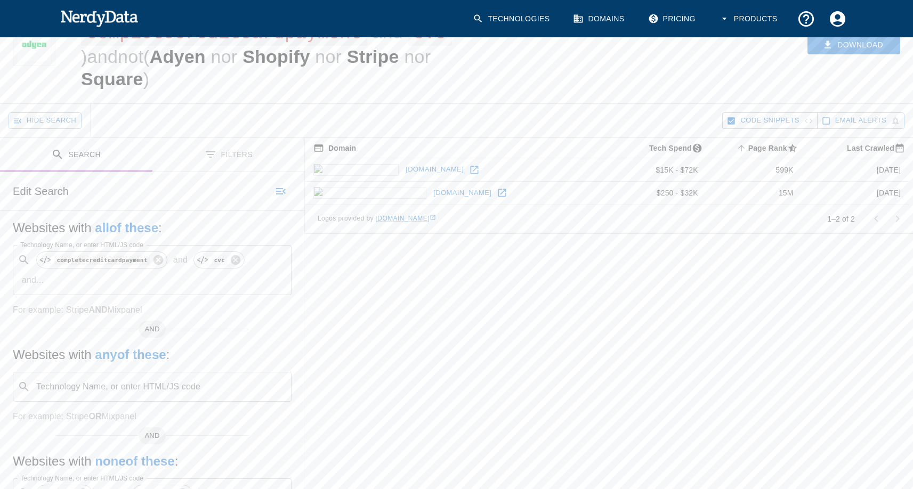
scroll to position [107, 0]
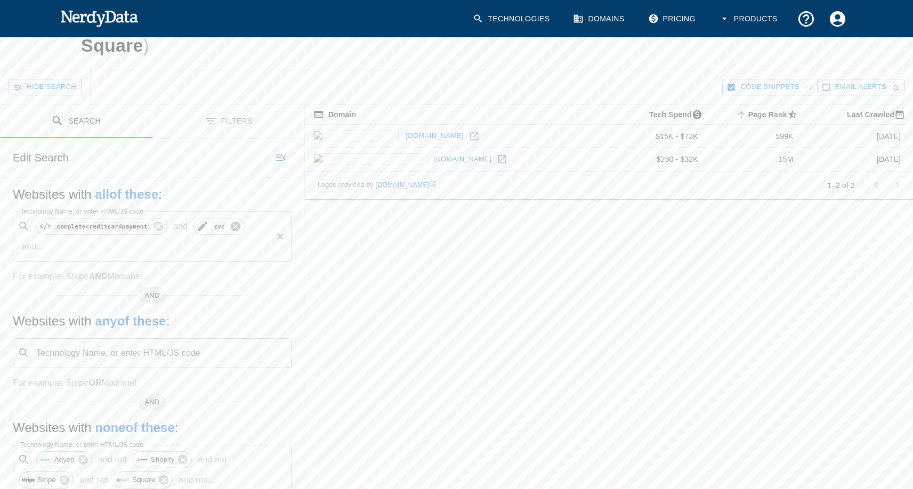
click at [231, 222] on icon at bounding box center [236, 227] width 10 height 10
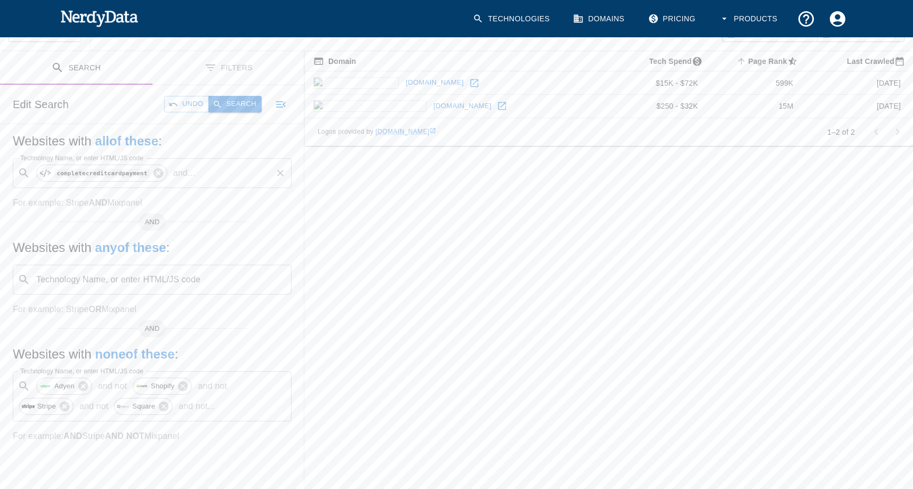
click at [250, 97] on button "Search" at bounding box center [234, 104] width 53 height 17
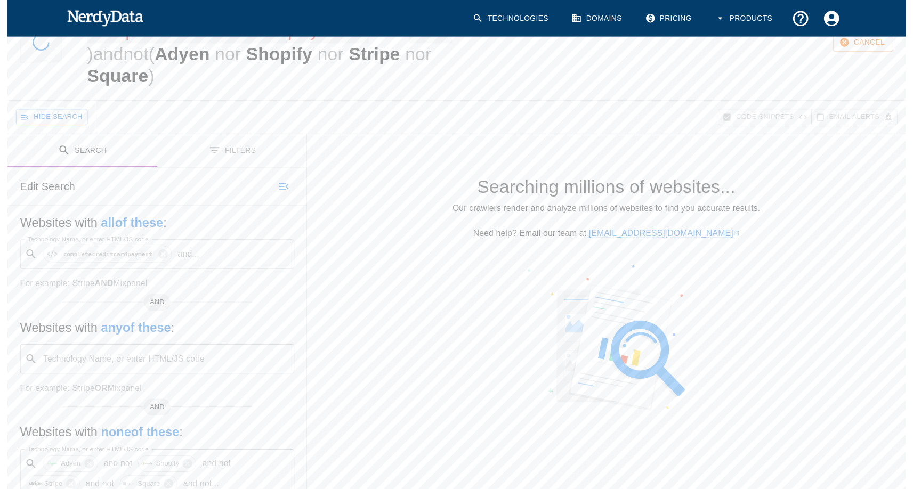
scroll to position [0, 0]
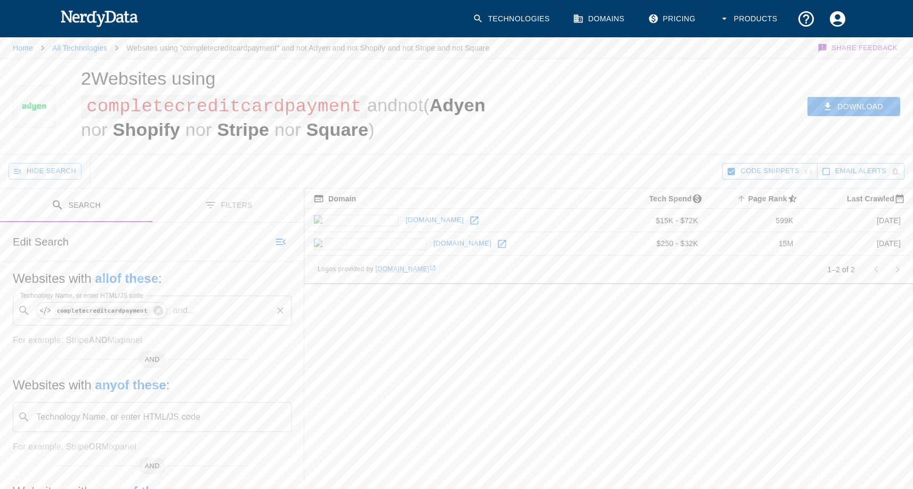
click at [511, 399] on div "Domain Tech Spend Page Rank sorted ascending Last Crawled [DOMAIN_NAME] $15K - …" at bounding box center [608, 406] width 608 height 434
click at [154, 309] on icon at bounding box center [158, 311] width 10 height 10
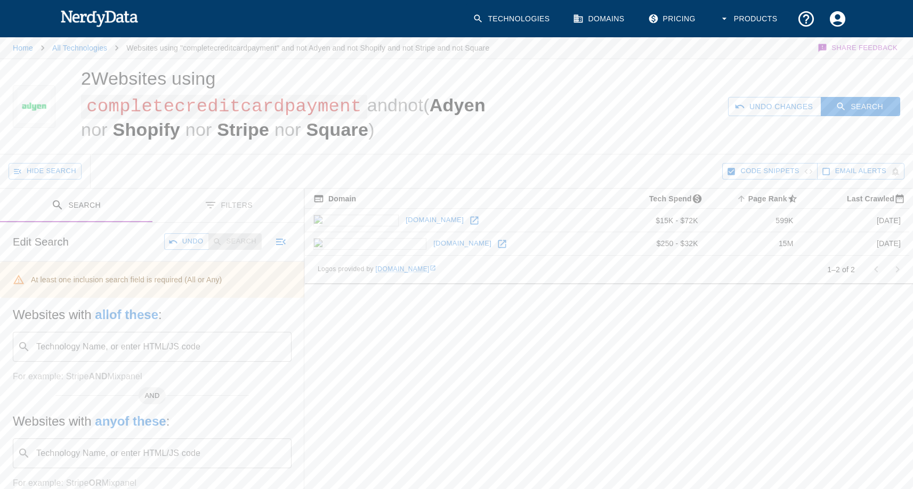
drag, startPoint x: 578, startPoint y: 375, endPoint x: 578, endPoint y: 368, distance: 6.4
click at [578, 373] on div "Domain Tech Spend Page Rank sorted ascending Last Crawled [DOMAIN_NAME] $15K - …" at bounding box center [608, 424] width 608 height 470
click at [9, 72] on div at bounding box center [34, 106] width 68 height 95
click at [29, 135] on div at bounding box center [34, 106] width 68 height 95
click at [103, 359] on div "​ Technology Name, or enter HTML/JS code" at bounding box center [152, 347] width 279 height 30
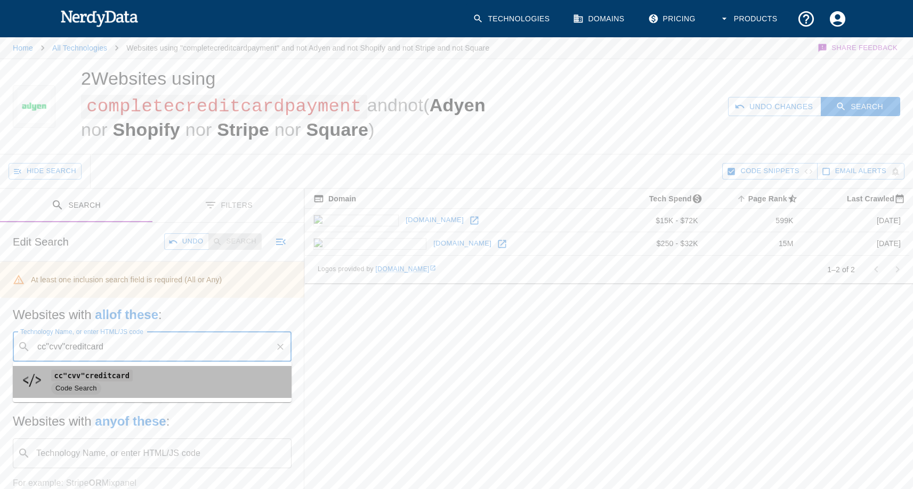
click at [95, 377] on code "cc"cvv"creditcard" at bounding box center [92, 375] width 82 height 11
type input "cc"cvv"creditcard"
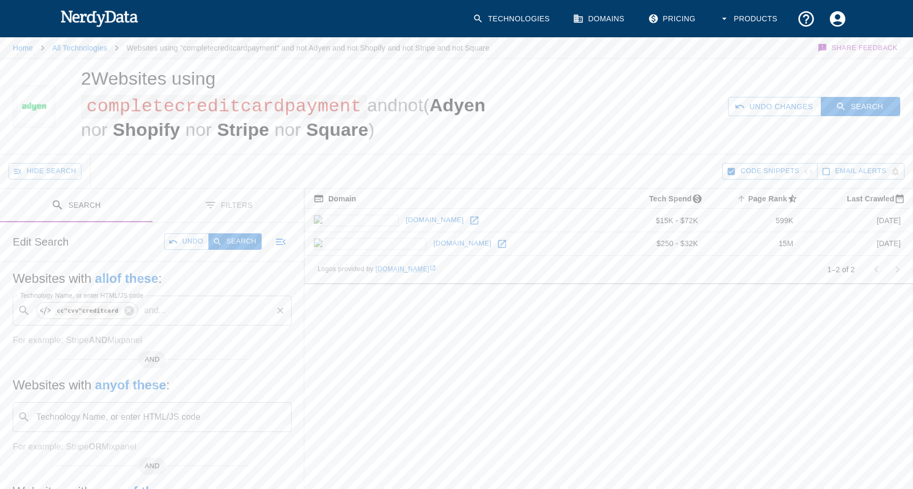
click at [173, 309] on input "Technology Name, or enter HTML/JS code" at bounding box center [220, 311] width 101 height 20
click at [117, 337] on span "my profil" at bounding box center [167, 339] width 232 height 13
type input "my profil"
click at [468, 384] on div "Domain Tech Spend Page Rank sorted ascending Last Crawled [DOMAIN_NAME] $15K - …" at bounding box center [608, 416] width 608 height 454
click at [236, 239] on button "Search" at bounding box center [234, 241] width 53 height 17
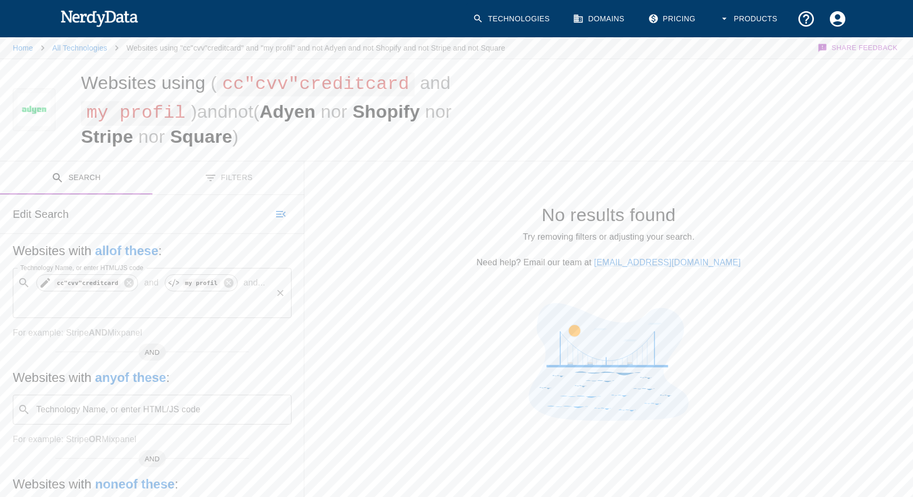
click at [79, 282] on code "cc"cvv"creditcard" at bounding box center [87, 283] width 66 height 9
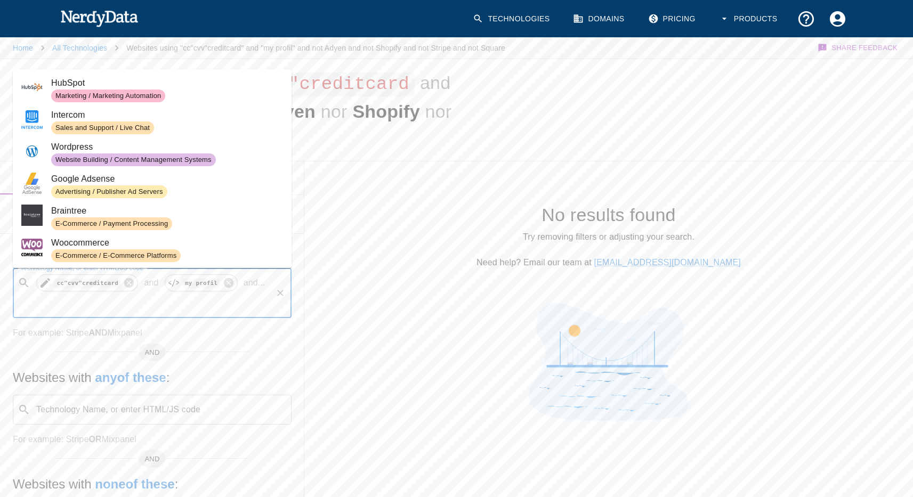
click at [47, 282] on icon at bounding box center [45, 283] width 10 height 10
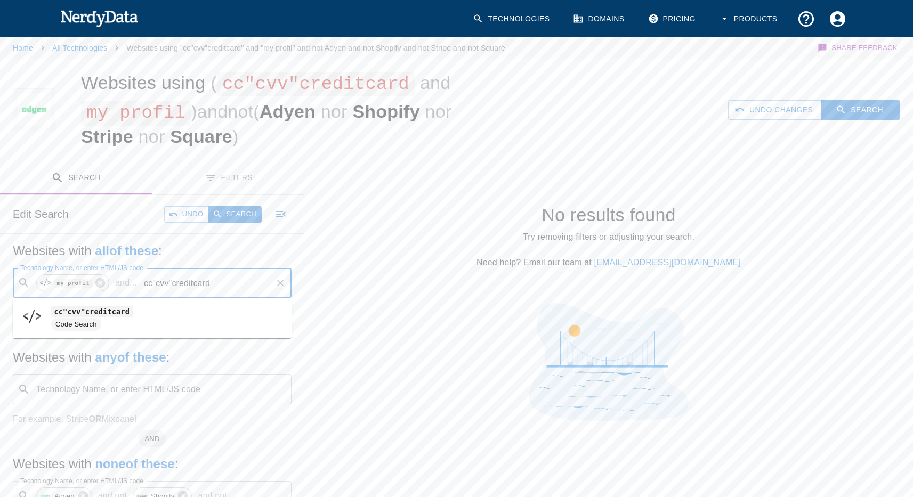
click at [167, 279] on input "cc"cvv"creditcard" at bounding box center [205, 283] width 129 height 20
click at [169, 281] on input "cc"cvv"creditcard" at bounding box center [205, 283] width 129 height 20
click at [153, 283] on input "cc"cvv*creditcard" at bounding box center [205, 283] width 129 height 20
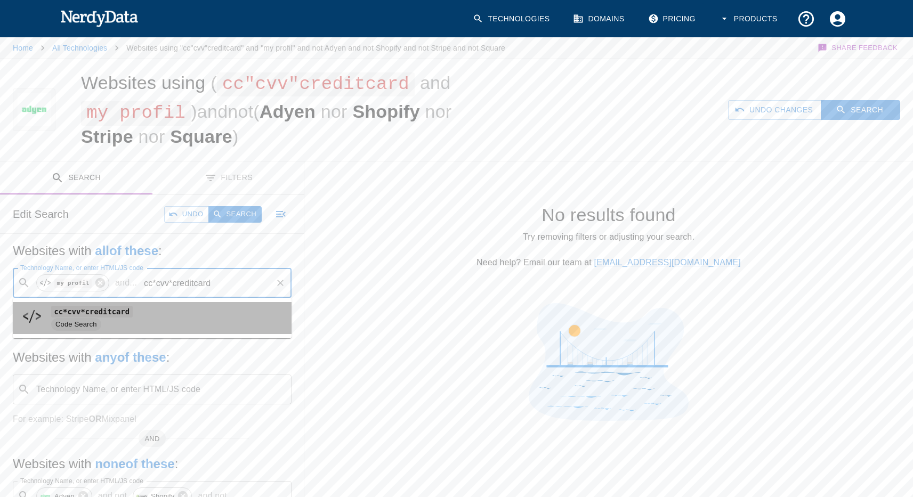
drag, startPoint x: 104, startPoint y: 318, endPoint x: 265, endPoint y: 308, distance: 160.7
click at [104, 319] on span "Code Search" at bounding box center [167, 324] width 232 height 13
type input "cc*cvv*creditcard"
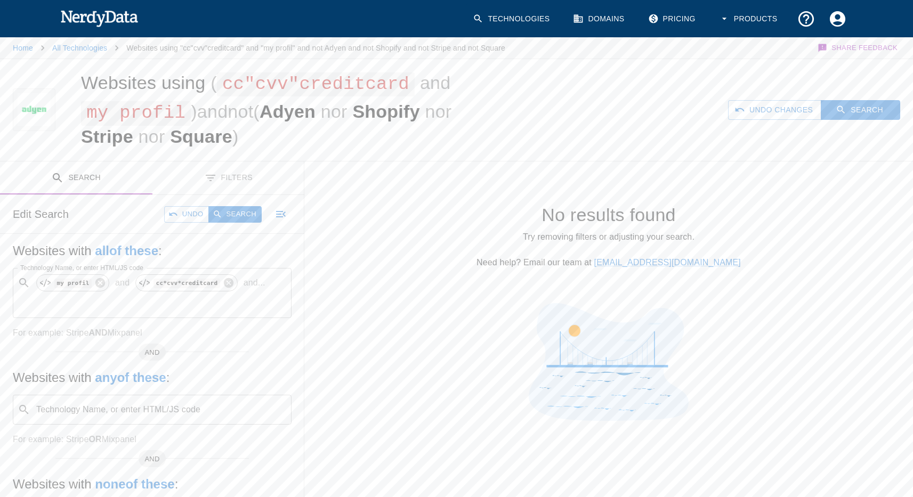
click at [408, 314] on div at bounding box center [608, 364] width 608 height 122
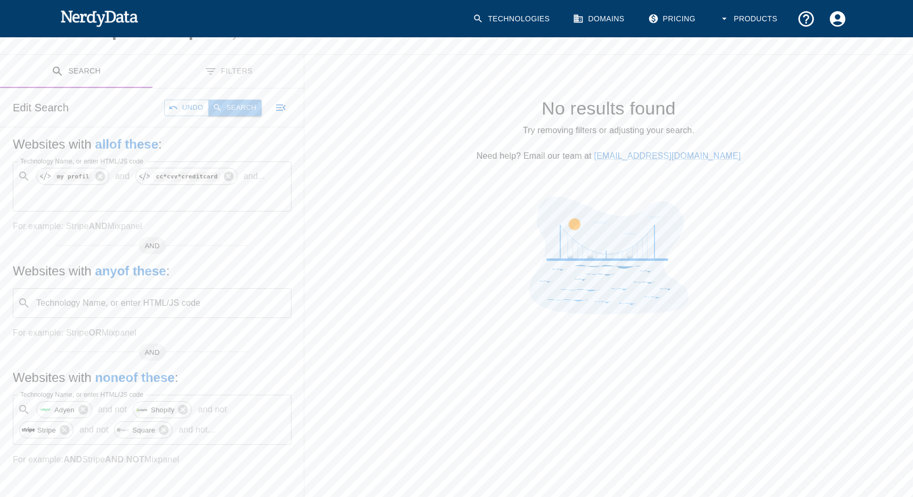
click at [234, 110] on button "Search" at bounding box center [234, 108] width 53 height 17
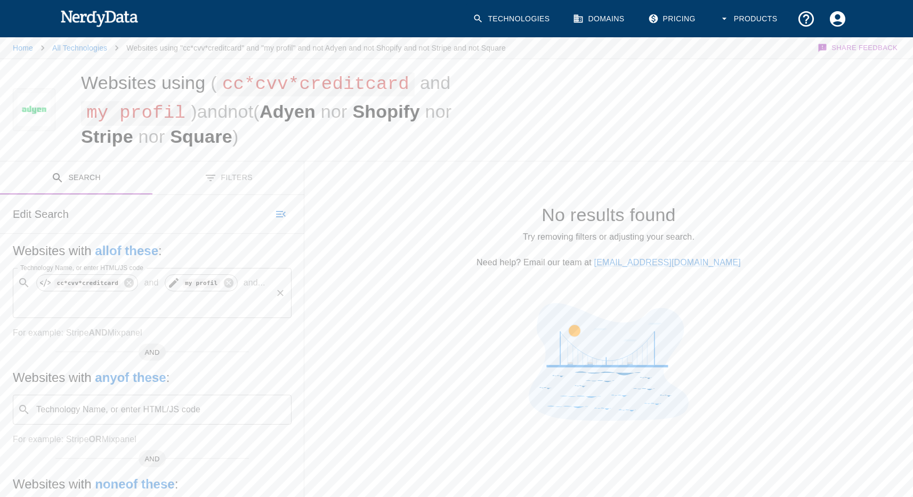
click at [223, 282] on icon at bounding box center [228, 283] width 10 height 10
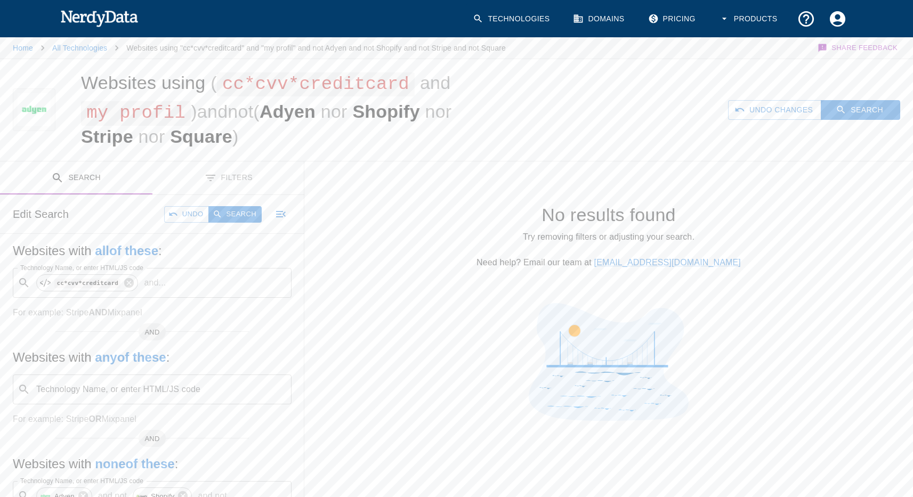
click at [232, 209] on button "Search" at bounding box center [234, 214] width 53 height 17
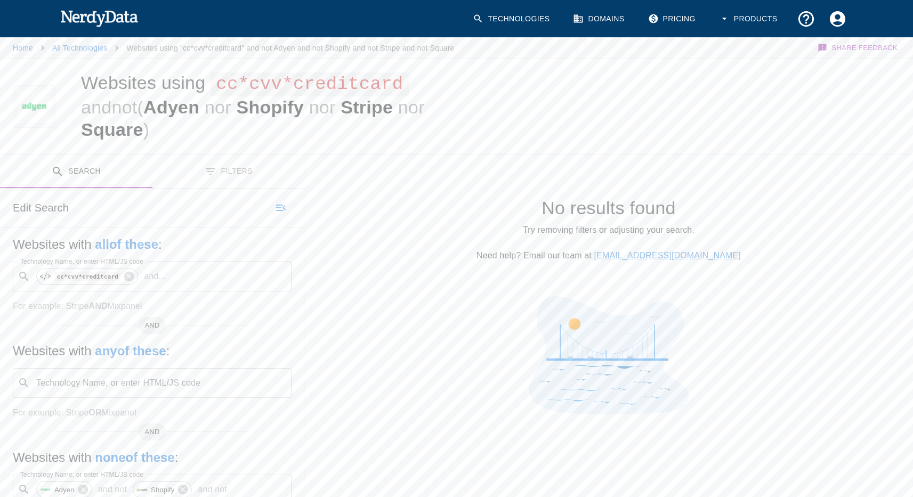
click at [20, 236] on h5 "Websites with all of these :" at bounding box center [152, 244] width 279 height 17
click at [45, 272] on icon at bounding box center [45, 277] width 10 height 10
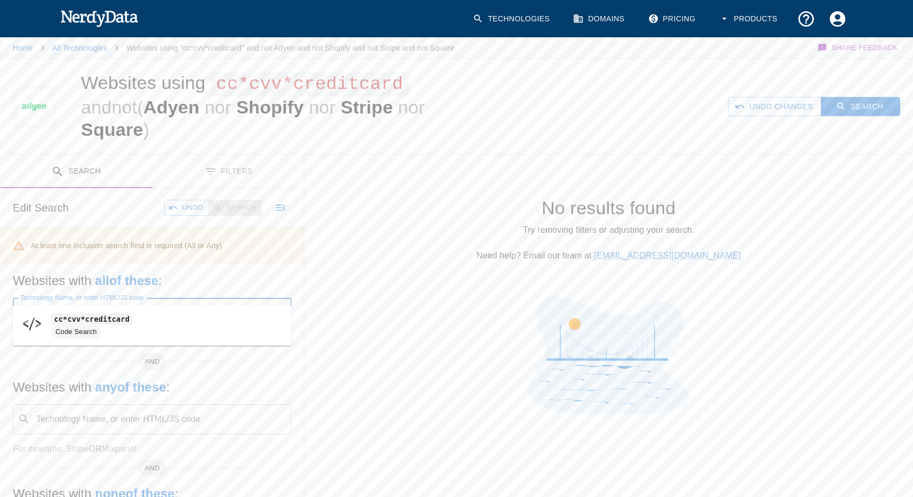
drag, startPoint x: 72, startPoint y: 295, endPoint x: 63, endPoint y: 291, distance: 9.8
click at [63, 303] on input "cc*cvv*creditcard" at bounding box center [153, 313] width 236 height 20
drag, startPoint x: 84, startPoint y: 319, endPoint x: 109, endPoint y: 320, distance: 24.5
click at [85, 319] on span "cc*cvv" at bounding box center [167, 319] width 232 height 13
type input "cc*cvv"
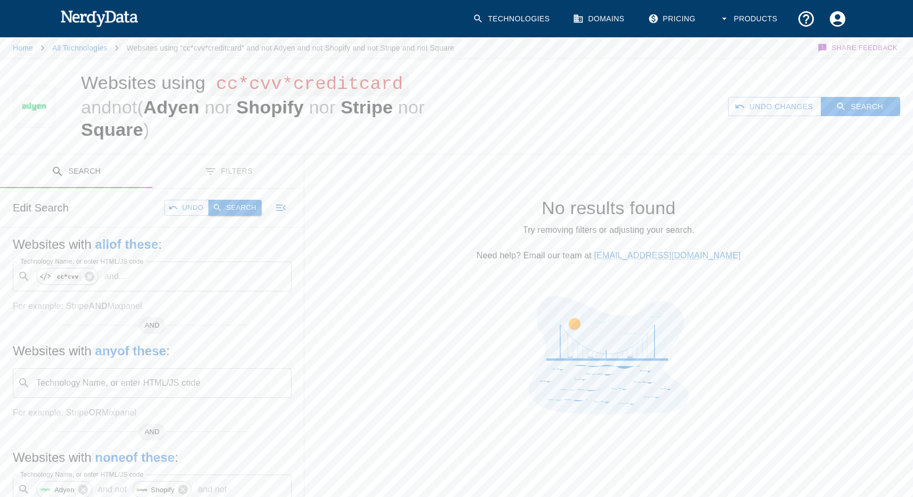
click at [237, 200] on button "Search" at bounding box center [234, 208] width 53 height 17
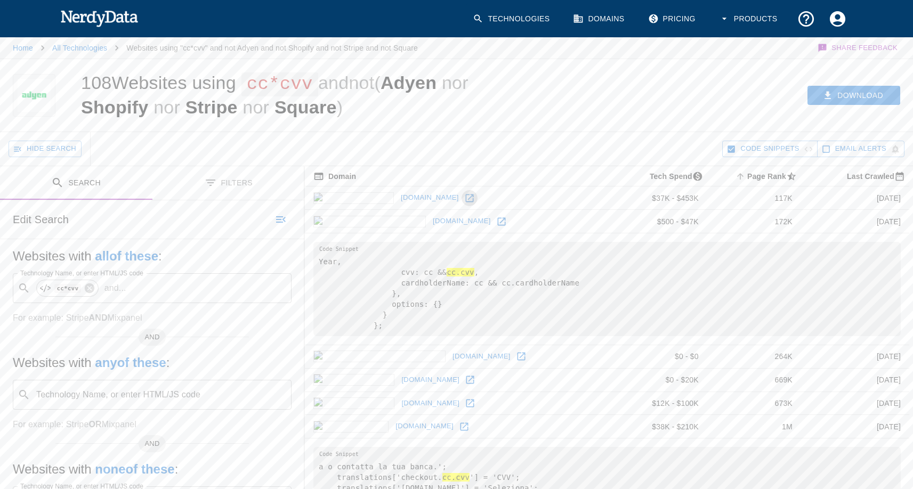
click at [464, 199] on icon at bounding box center [469, 198] width 11 height 11
click at [497, 222] on icon at bounding box center [501, 221] width 8 height 8
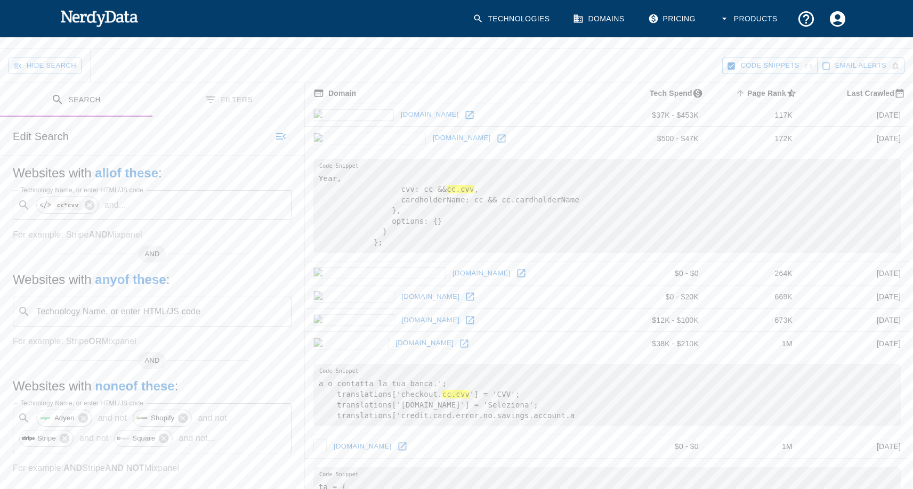
scroll to position [160, 0]
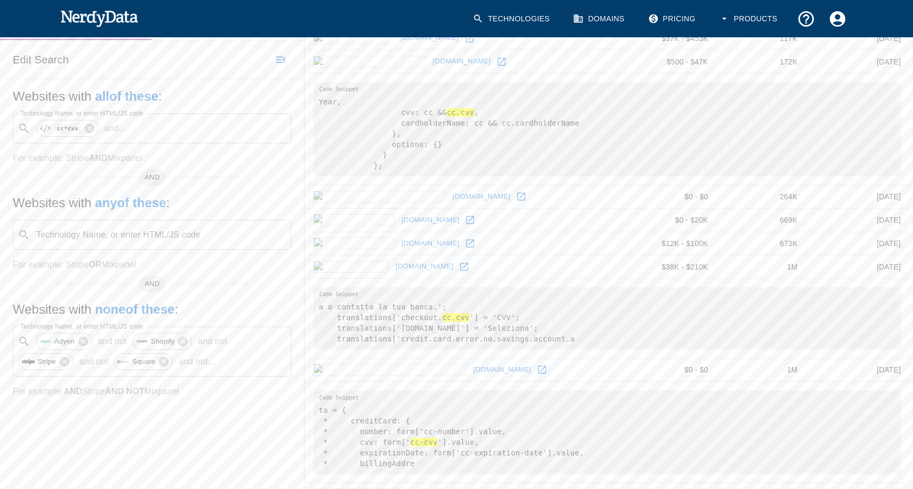
click at [393, 275] on link "[DOMAIN_NAME]" at bounding box center [424, 266] width 63 height 17
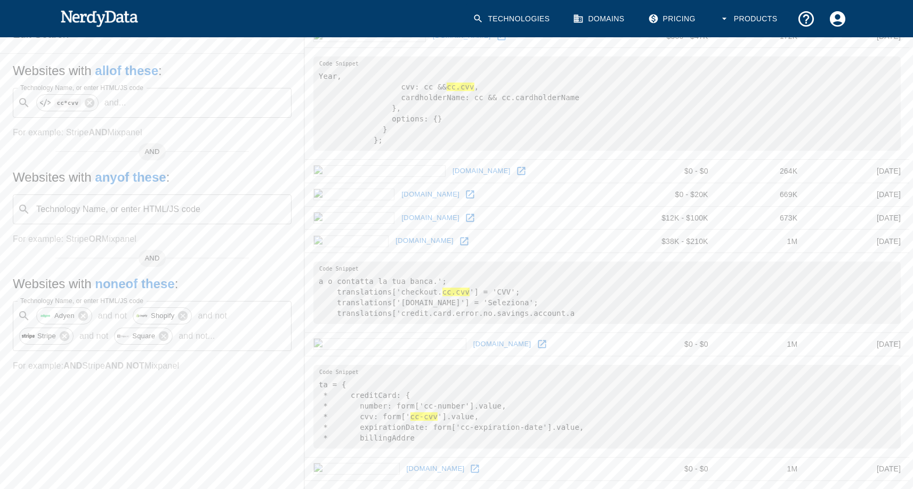
scroll to position [320, 0]
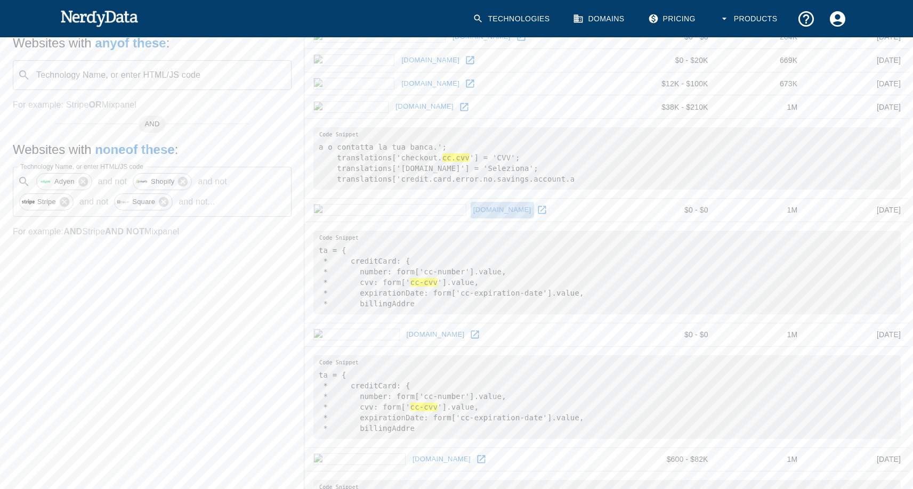
click at [470, 215] on link "[DOMAIN_NAME]" at bounding box center [501, 210] width 63 height 17
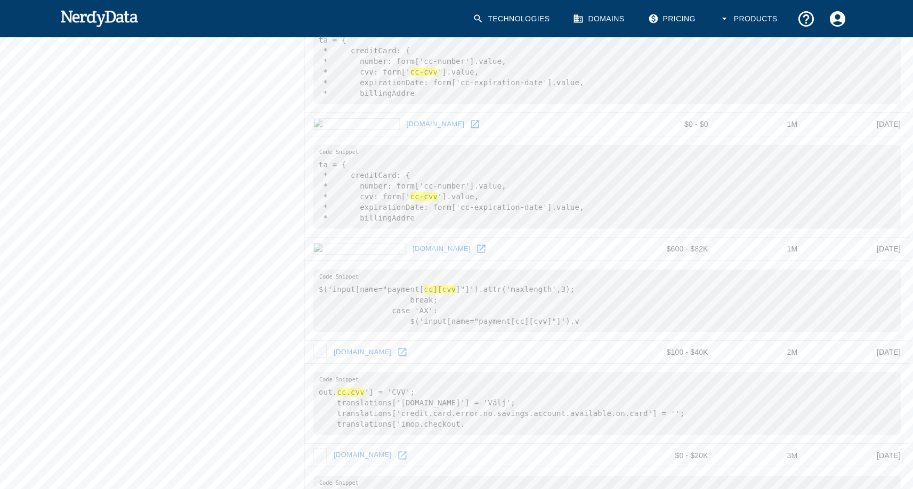
scroll to position [480, 0]
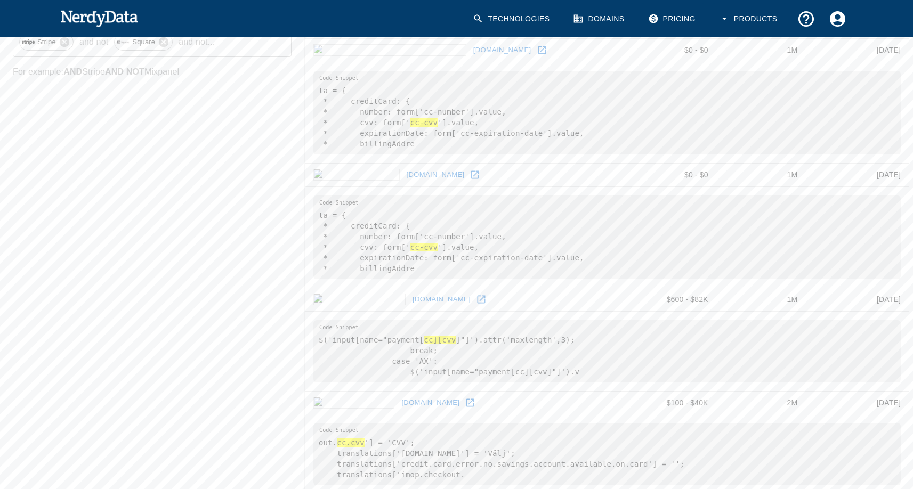
click at [404, 183] on link "[DOMAIN_NAME]" at bounding box center [435, 175] width 63 height 17
